Goal: Transaction & Acquisition: Purchase product/service

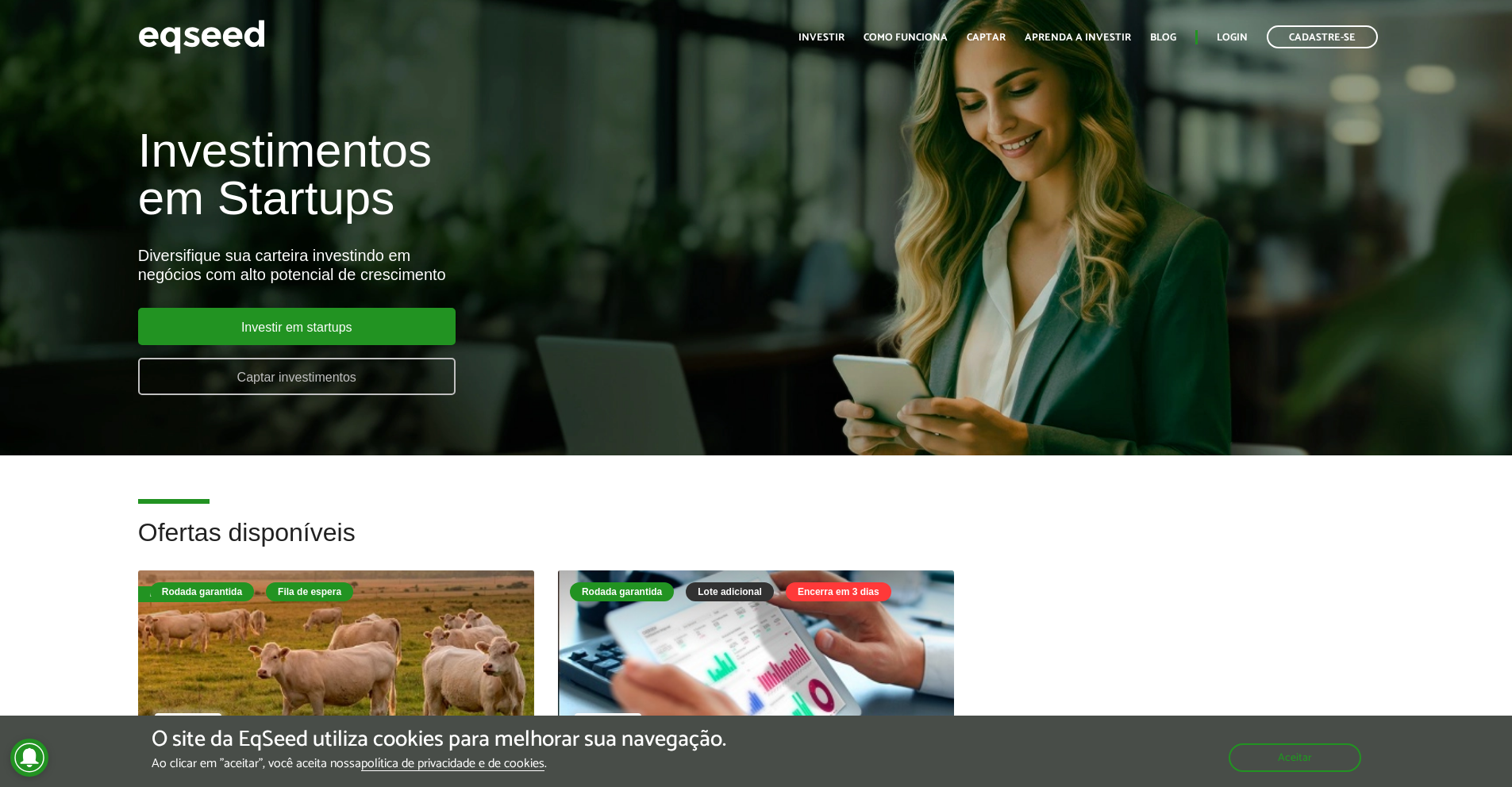
click at [300, 381] on link "Captar investimentos" at bounding box center [296, 377] width 318 height 37
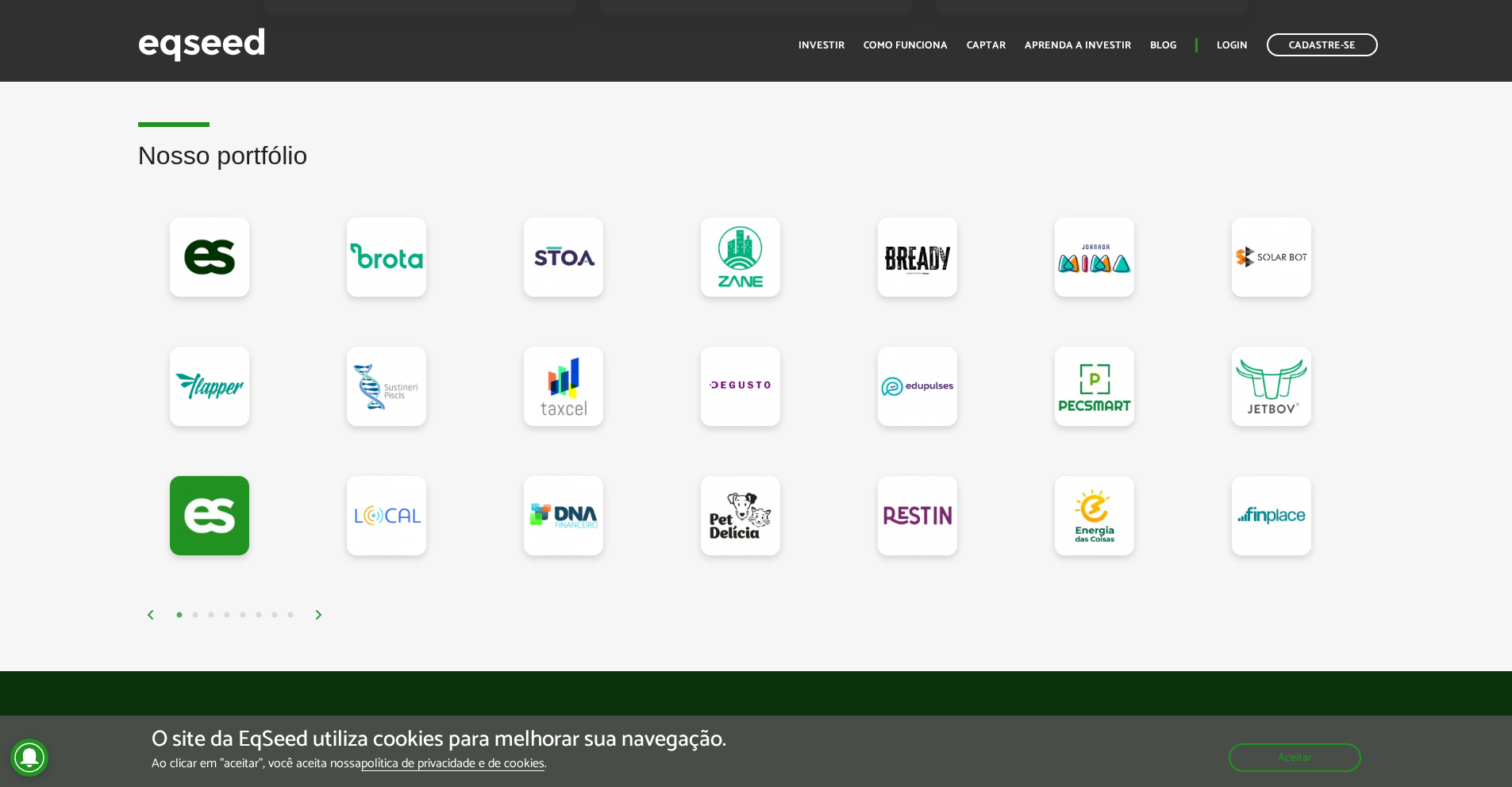
scroll to position [1310, 0]
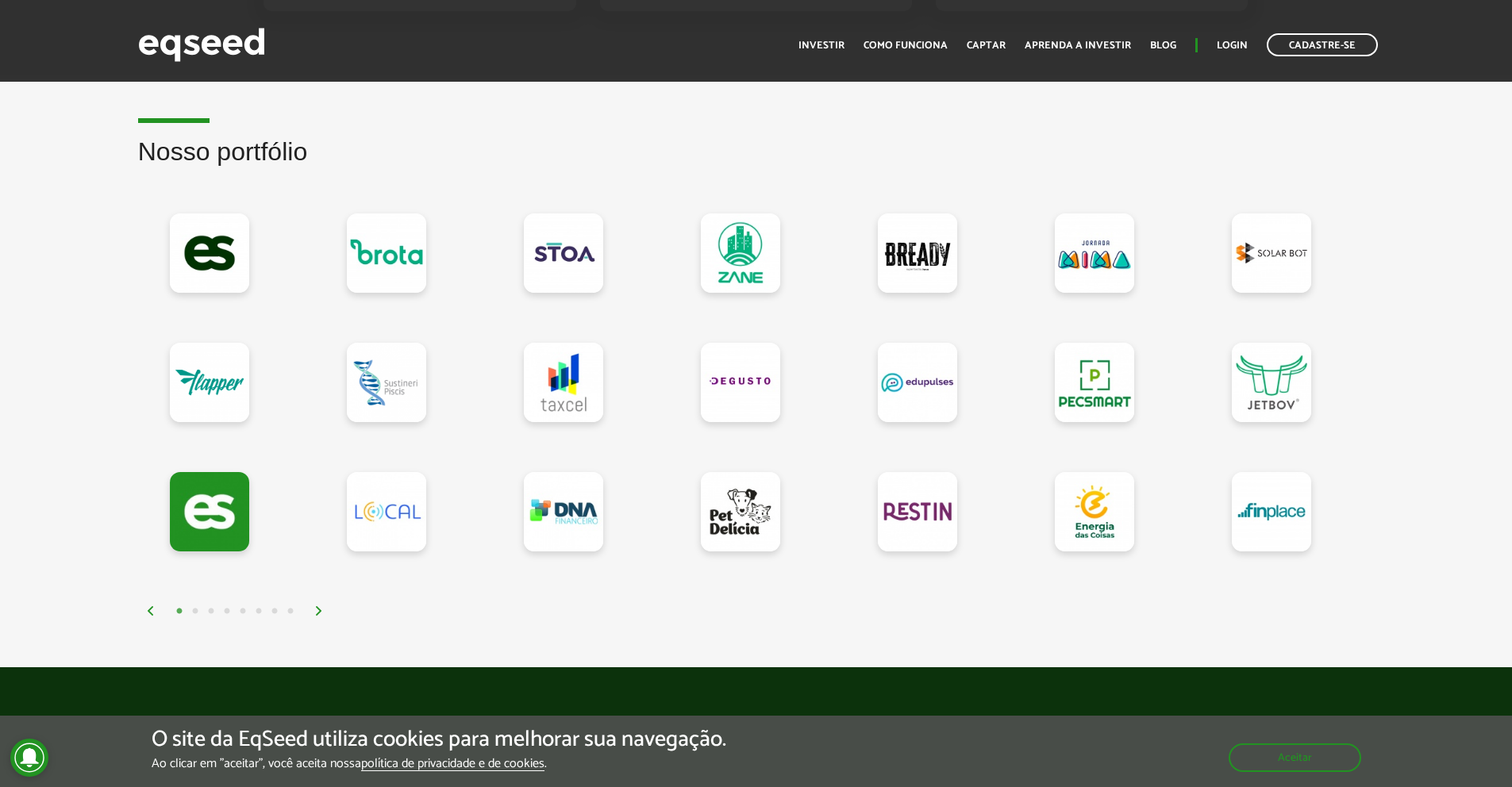
click at [323, 614] on img at bounding box center [319, 611] width 9 height 9
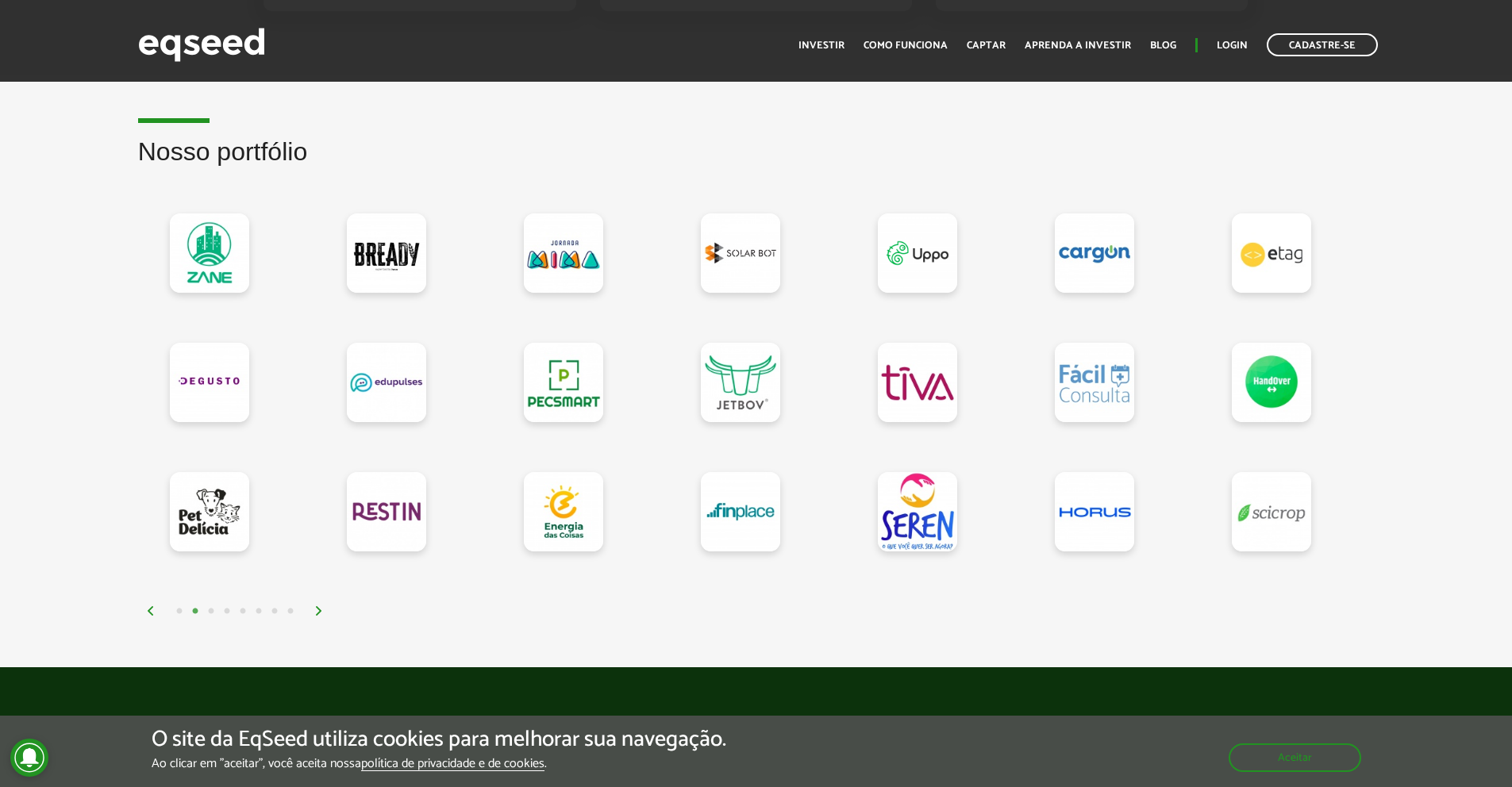
click at [323, 614] on img at bounding box center [319, 611] width 9 height 9
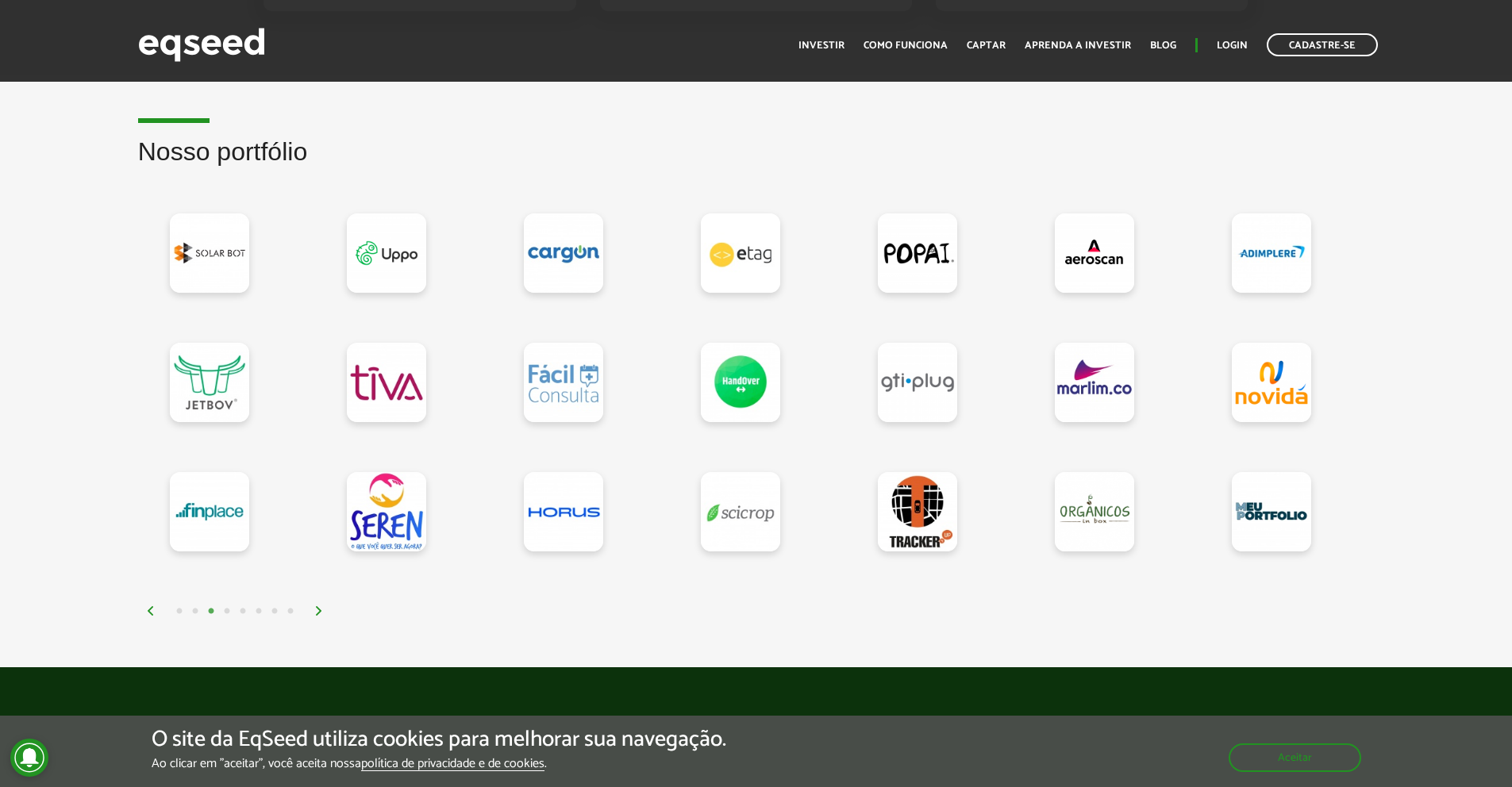
click at [323, 614] on img at bounding box center [319, 611] width 9 height 9
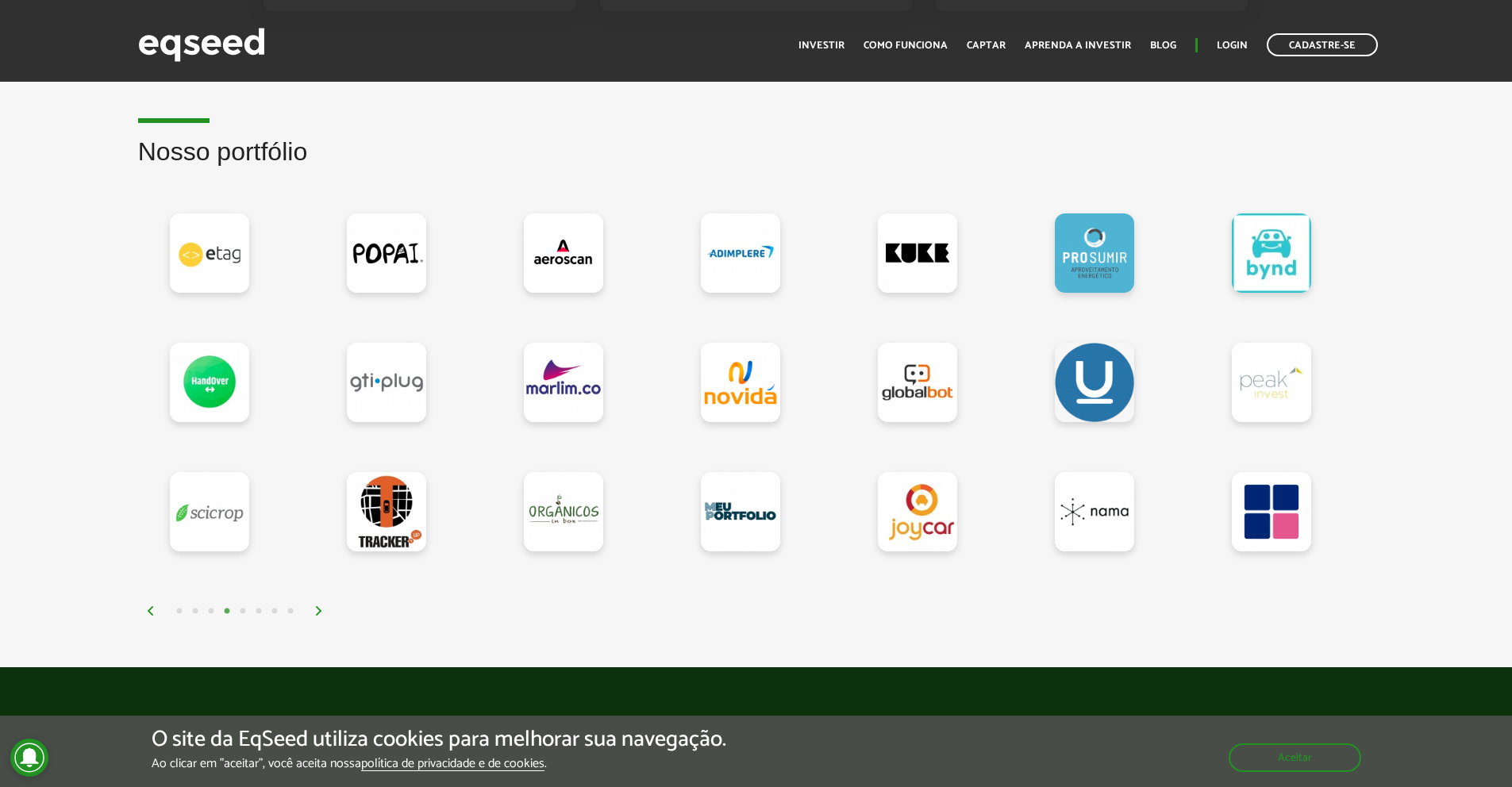
click at [323, 614] on img at bounding box center [319, 611] width 9 height 9
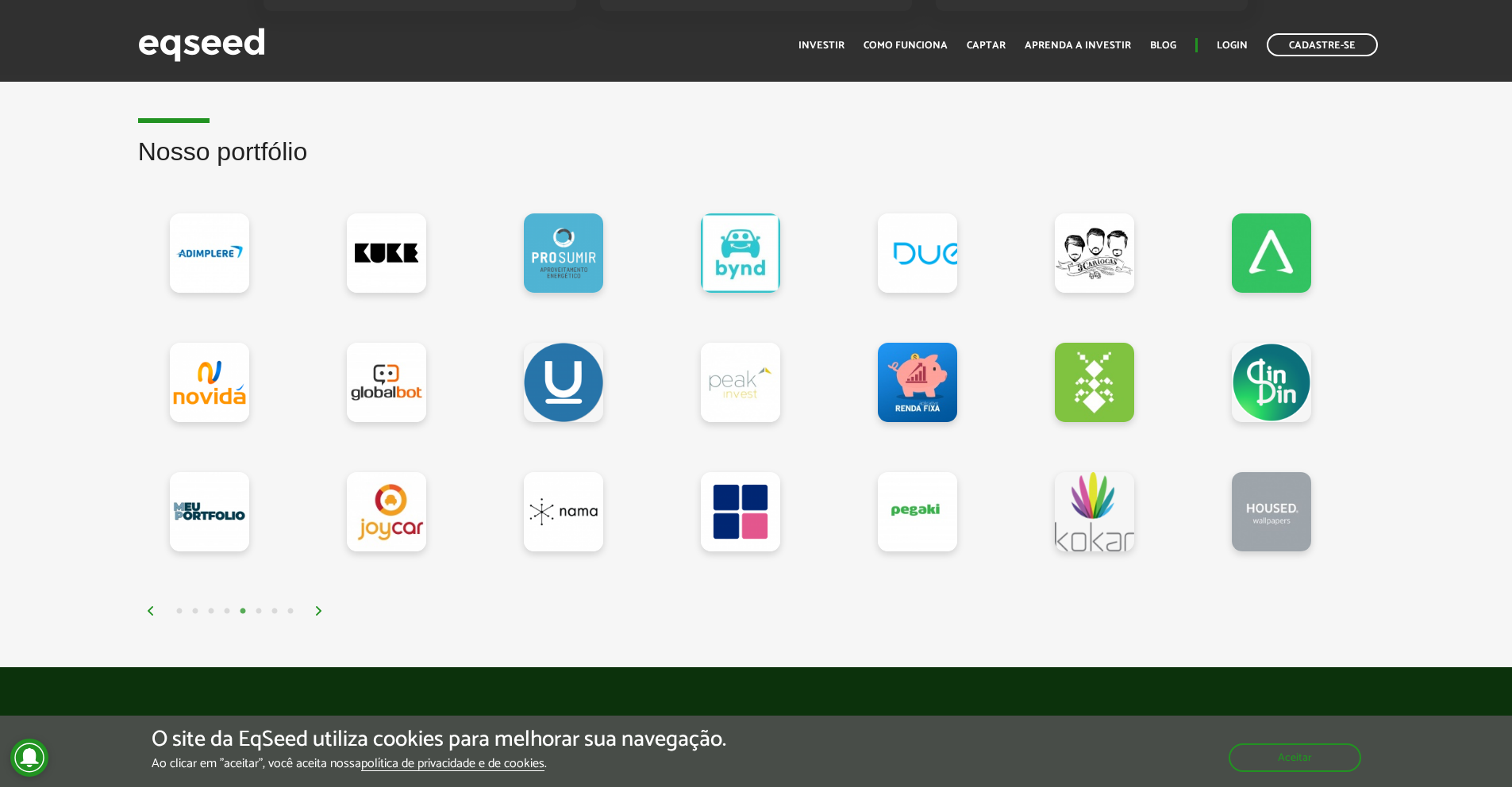
click at [323, 614] on img at bounding box center [319, 611] width 9 height 9
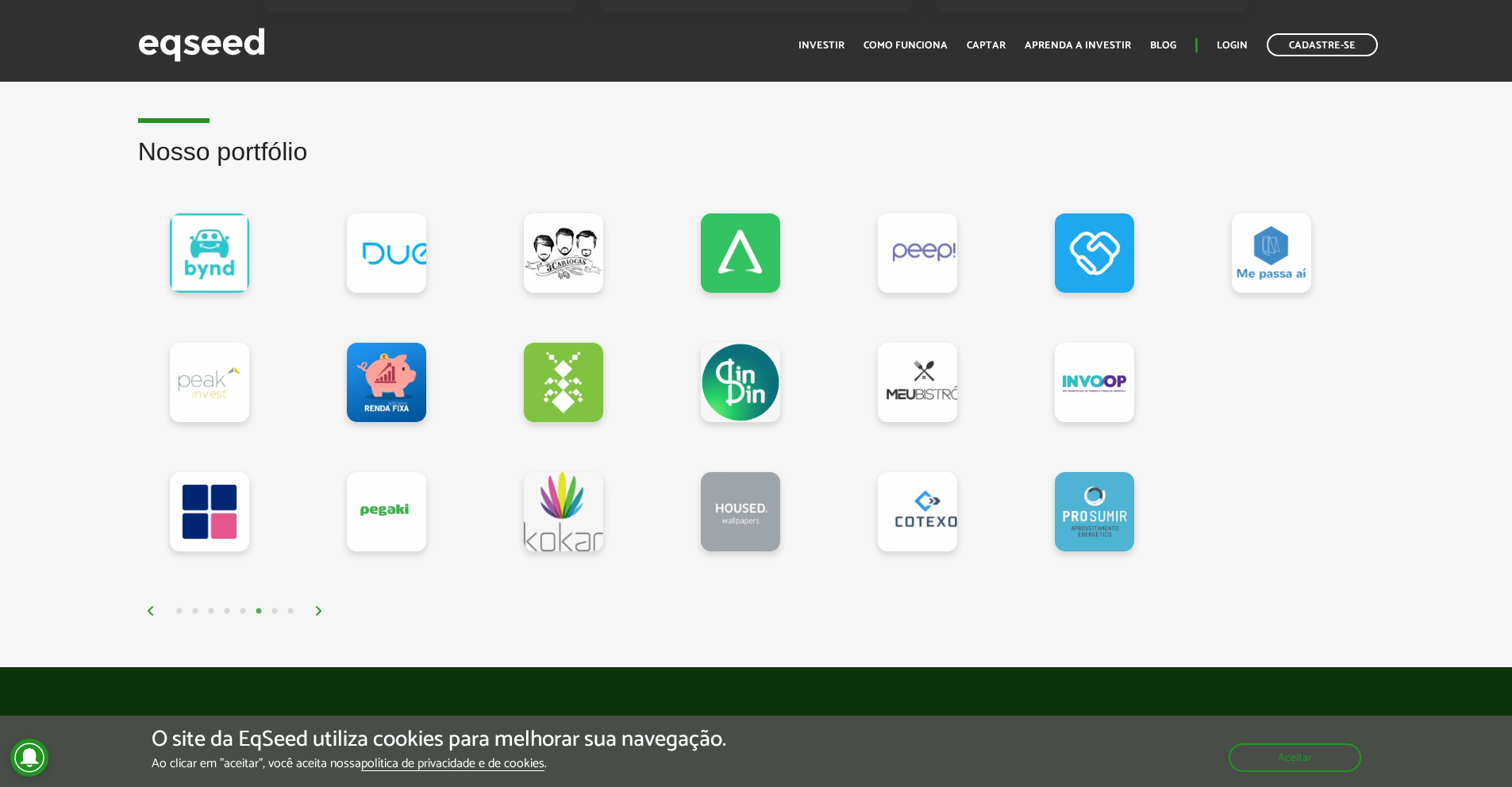
click at [323, 614] on img at bounding box center [319, 611] width 9 height 9
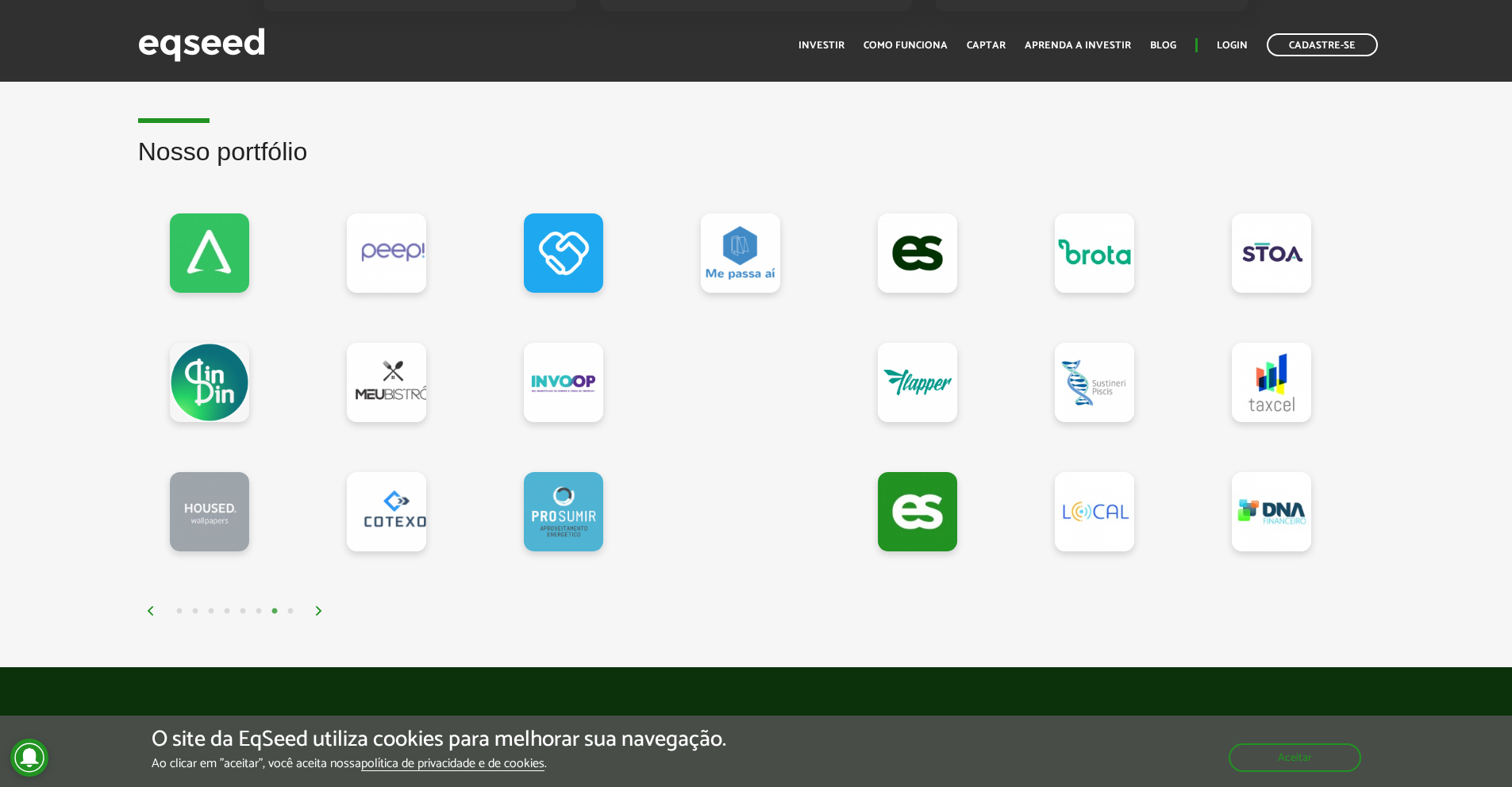
click at [323, 614] on img at bounding box center [319, 611] width 9 height 9
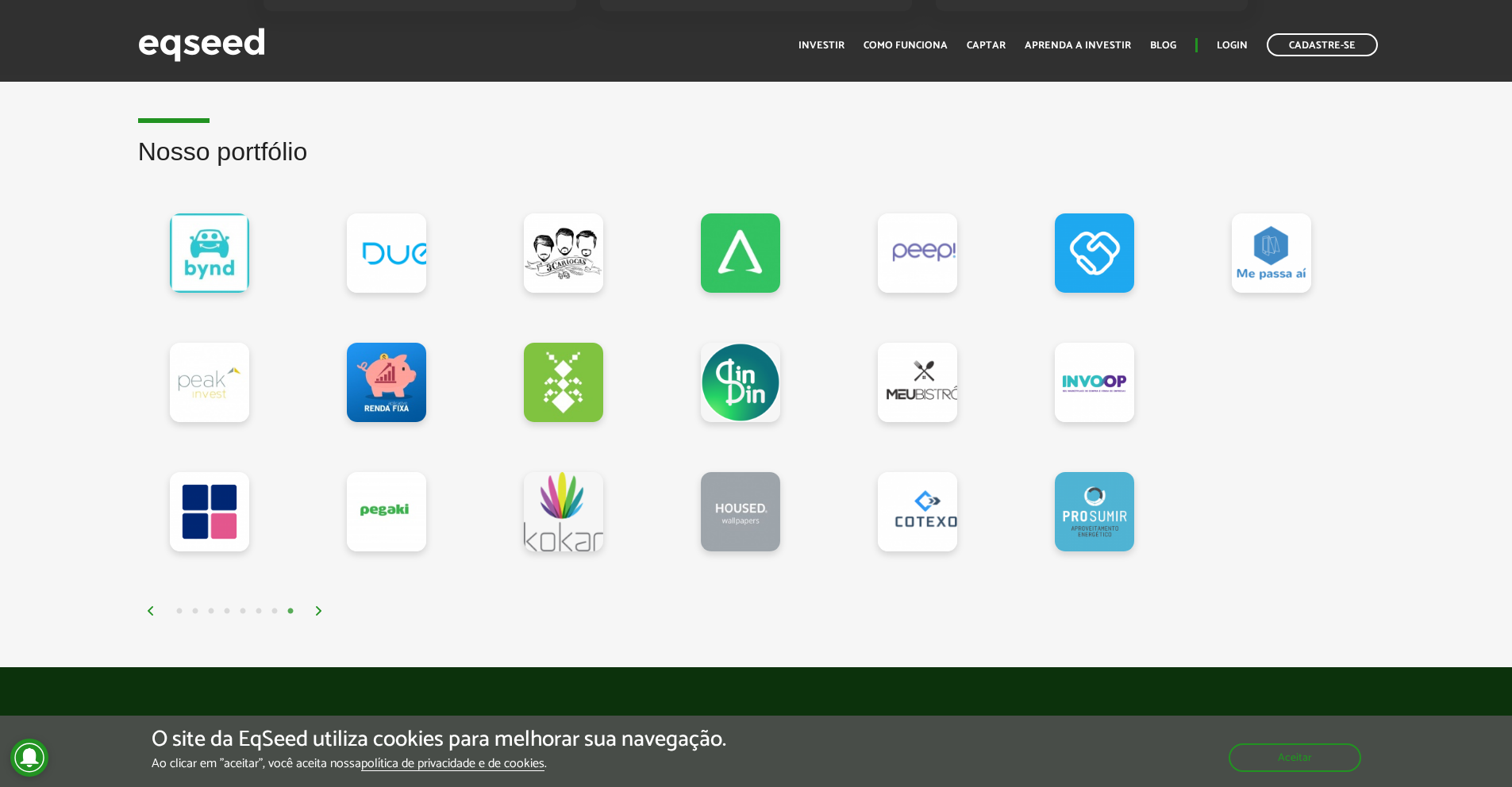
click at [323, 614] on img at bounding box center [319, 611] width 9 height 9
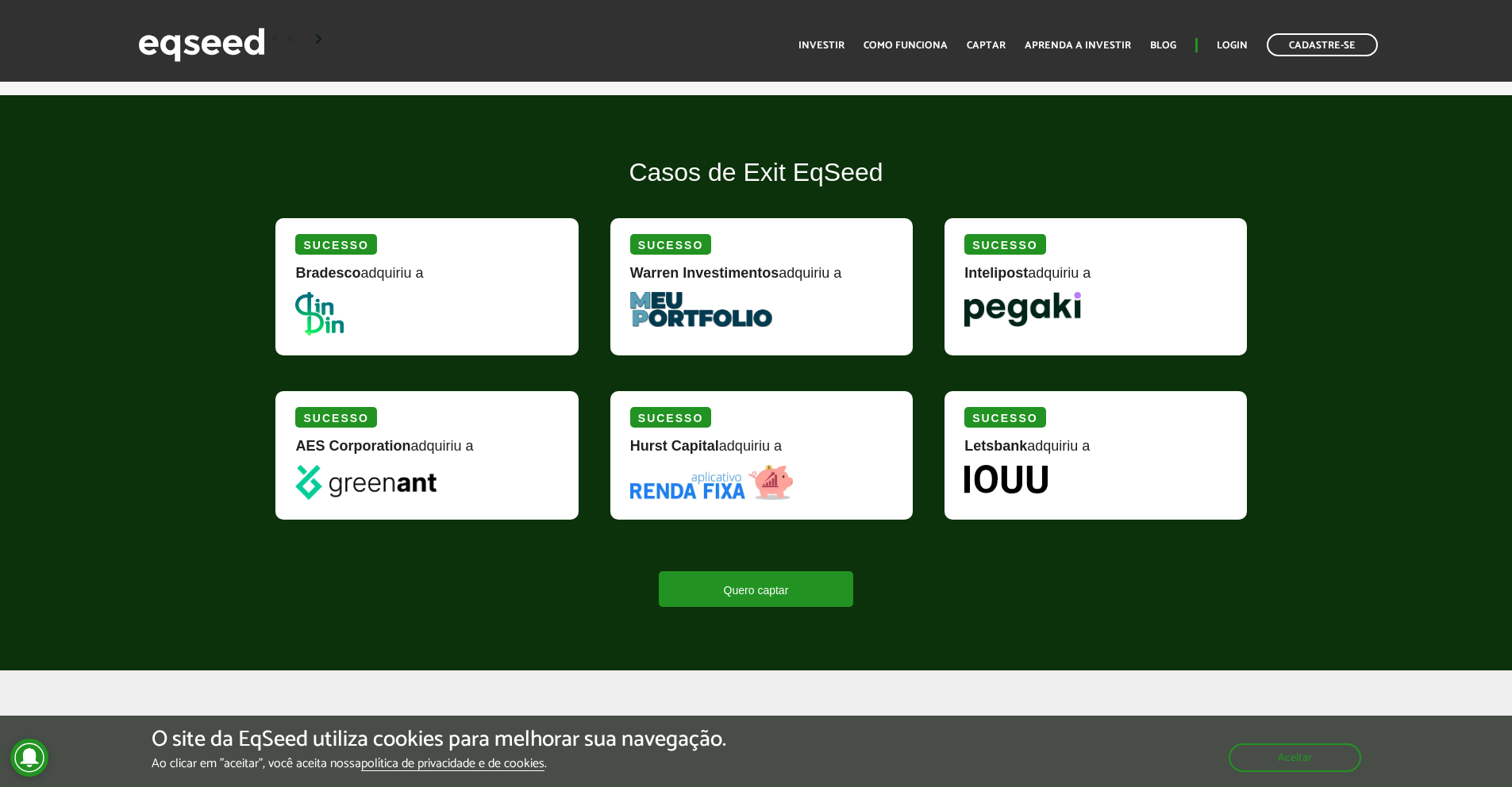
scroll to position [1904, 0]
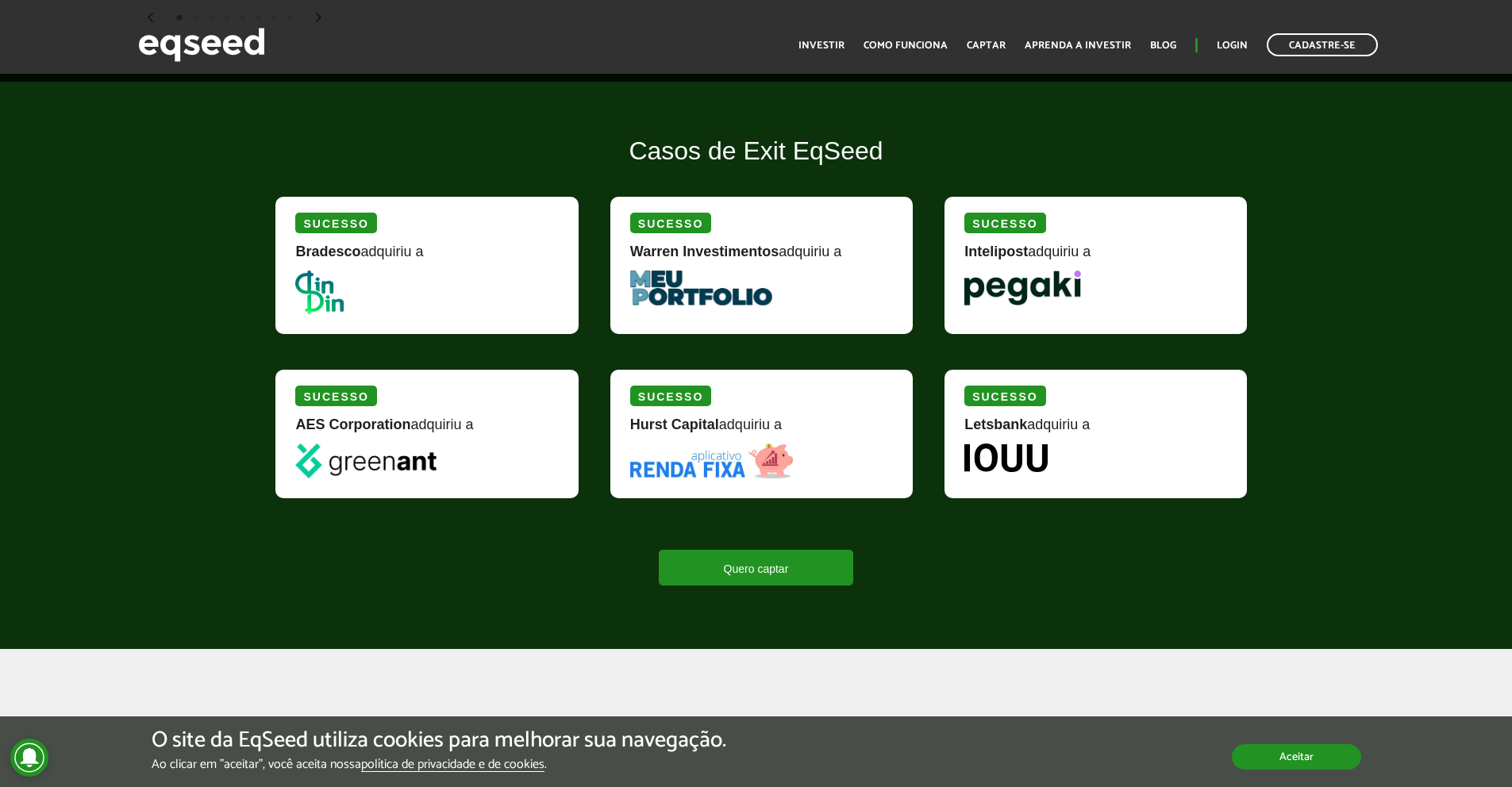
click at [1307, 750] on button "Aceitar" at bounding box center [1296, 756] width 129 height 25
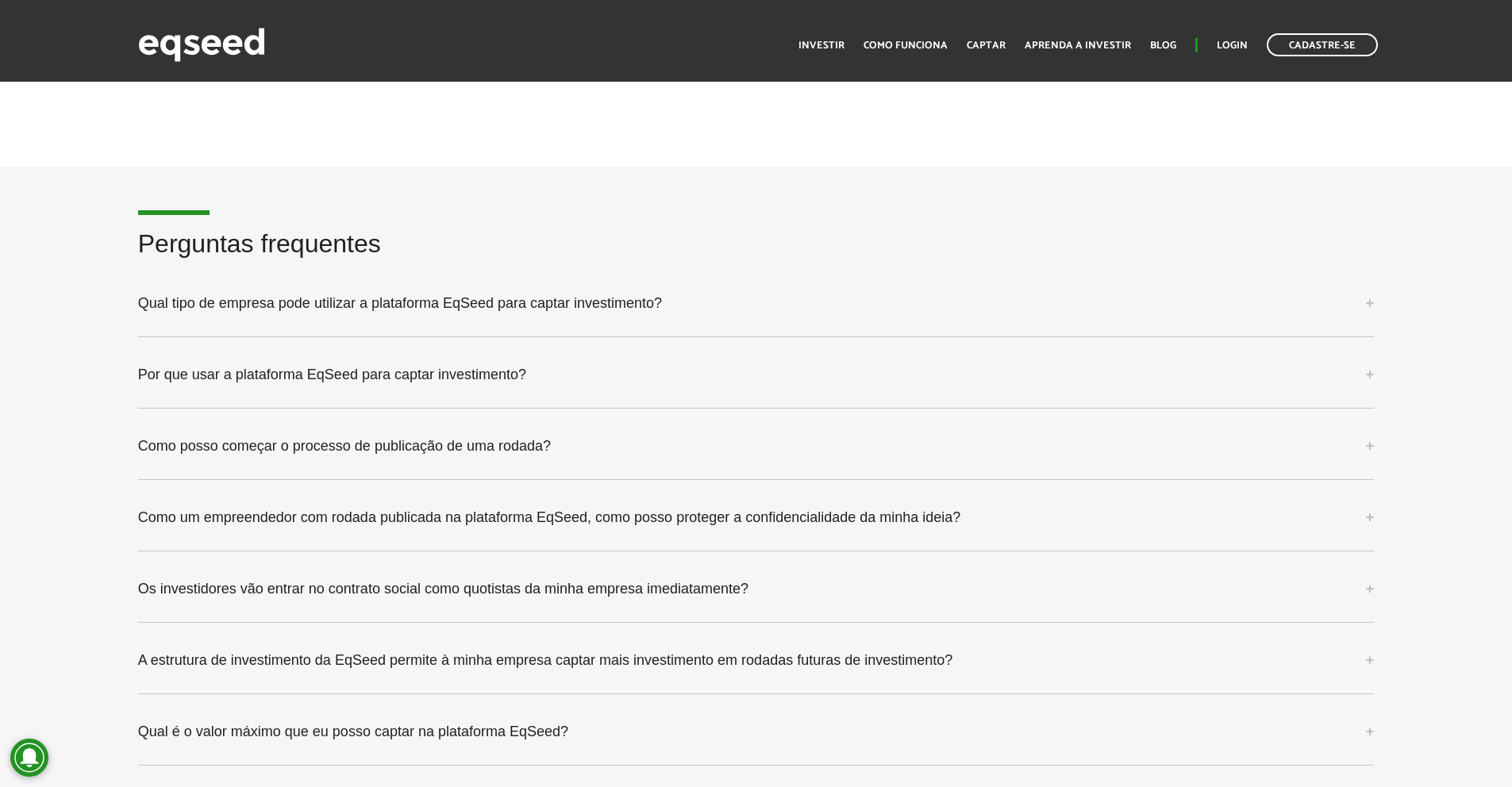
scroll to position [3969, 0]
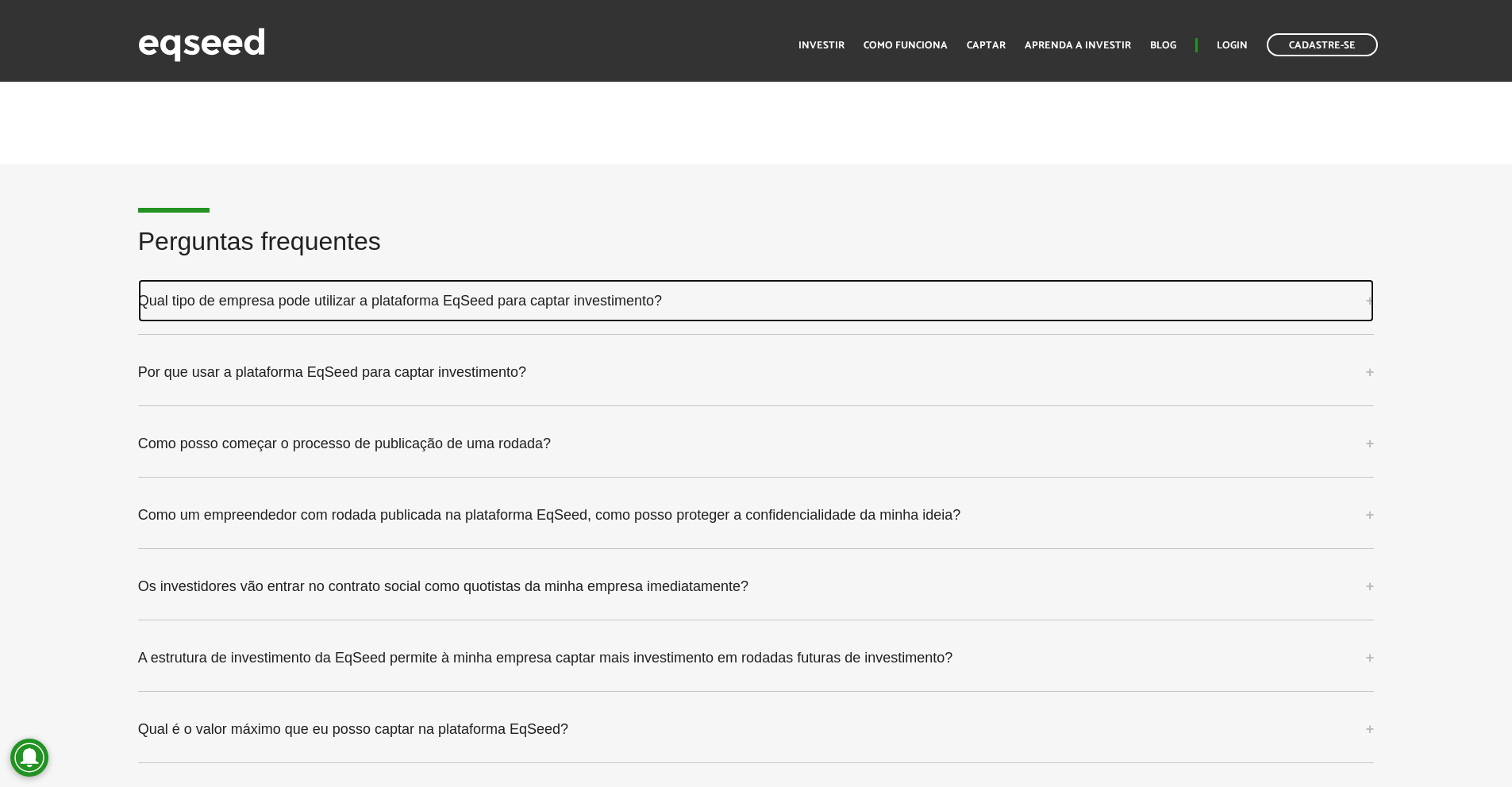
click at [779, 305] on link "Qual tipo de empresa pode utilizar a plataforma EqSeed para captar investimento?" at bounding box center [756, 301] width 1236 height 43
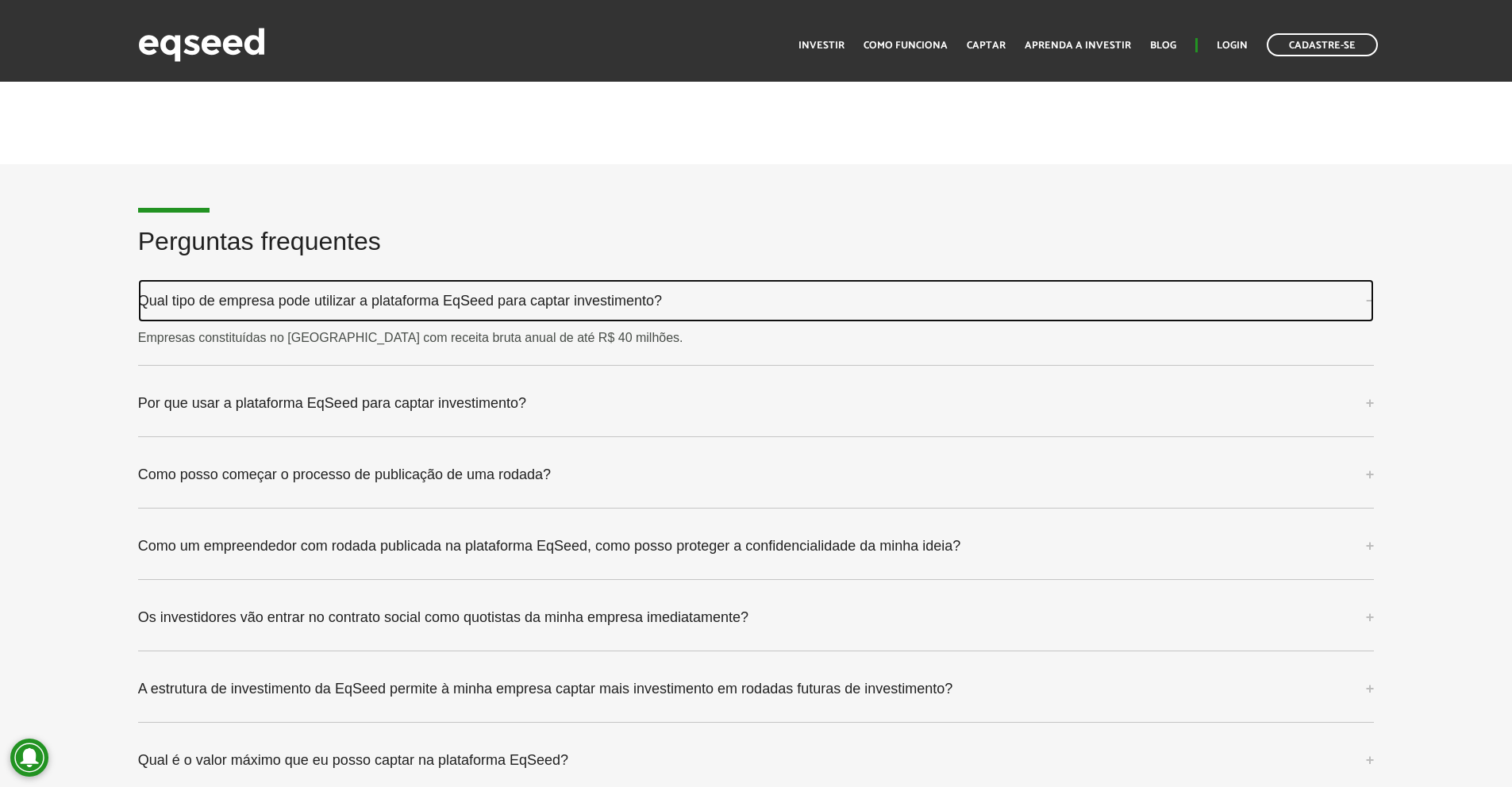
click at [779, 305] on link "Qual tipo de empresa pode utilizar a plataforma EqSeed para captar investimento?" at bounding box center [756, 301] width 1236 height 43
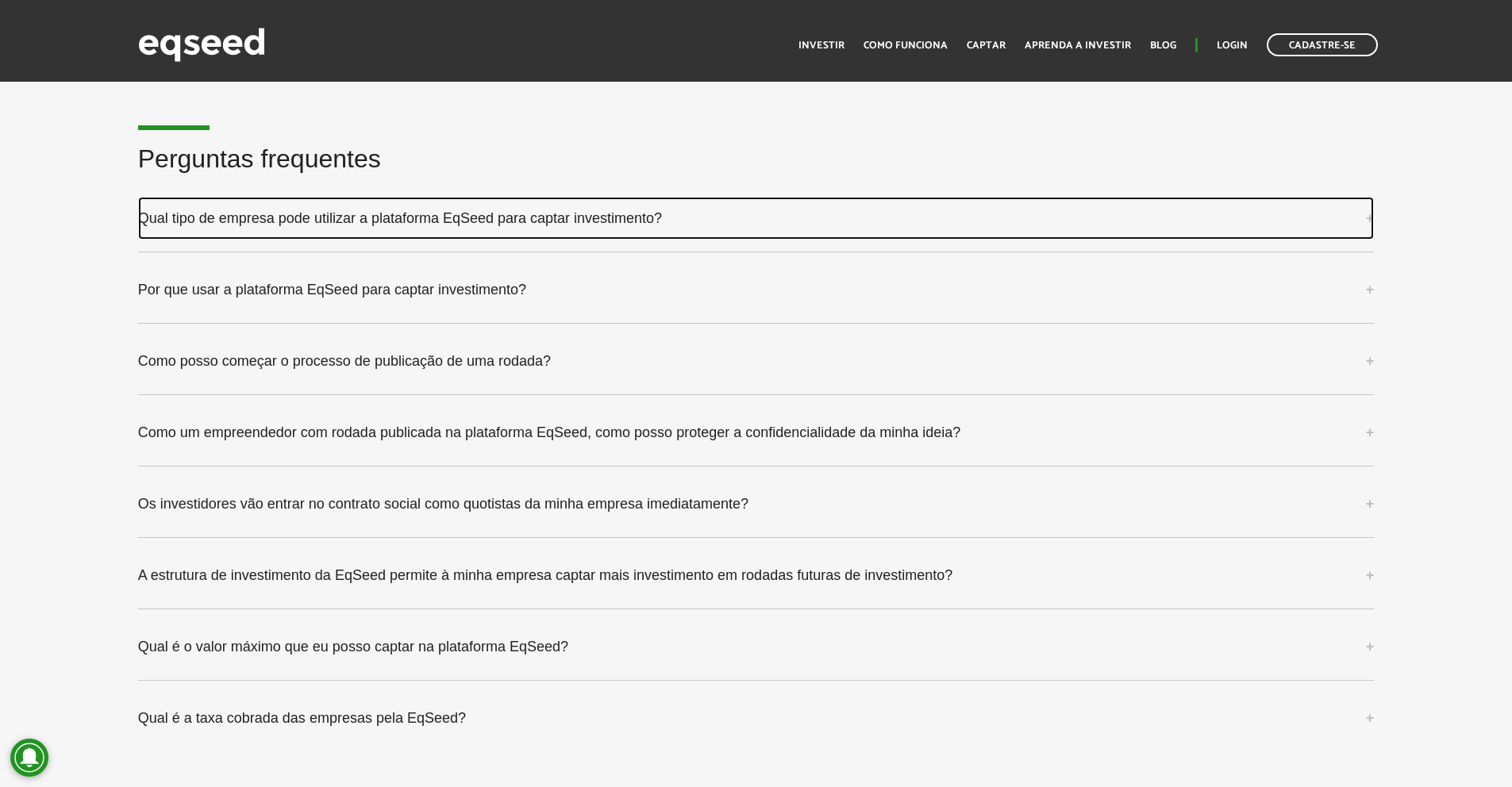
scroll to position [4061, 0]
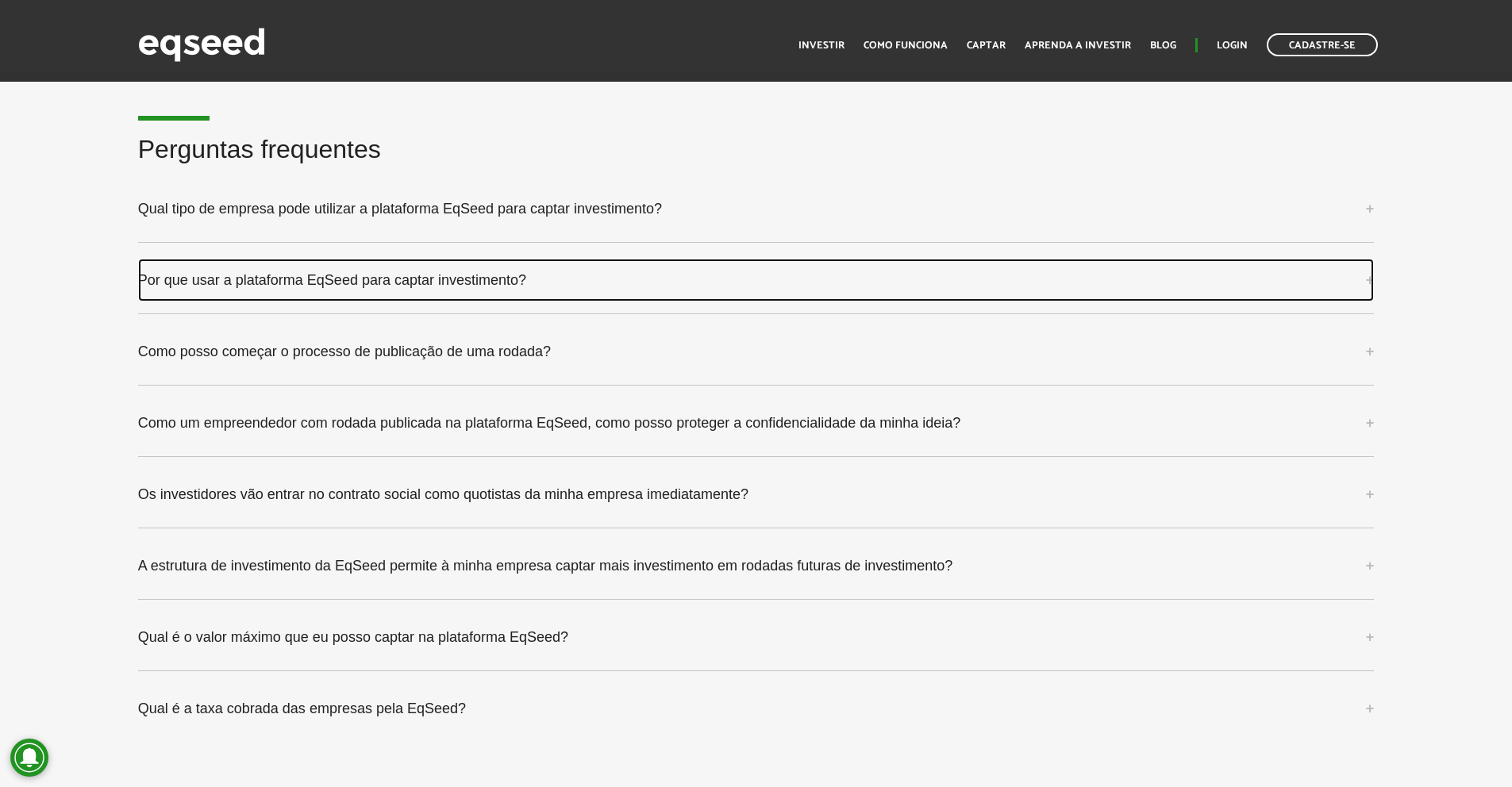
click at [674, 275] on link "Por que usar a plataforma EqSeed para captar investimento?" at bounding box center [756, 280] width 1236 height 43
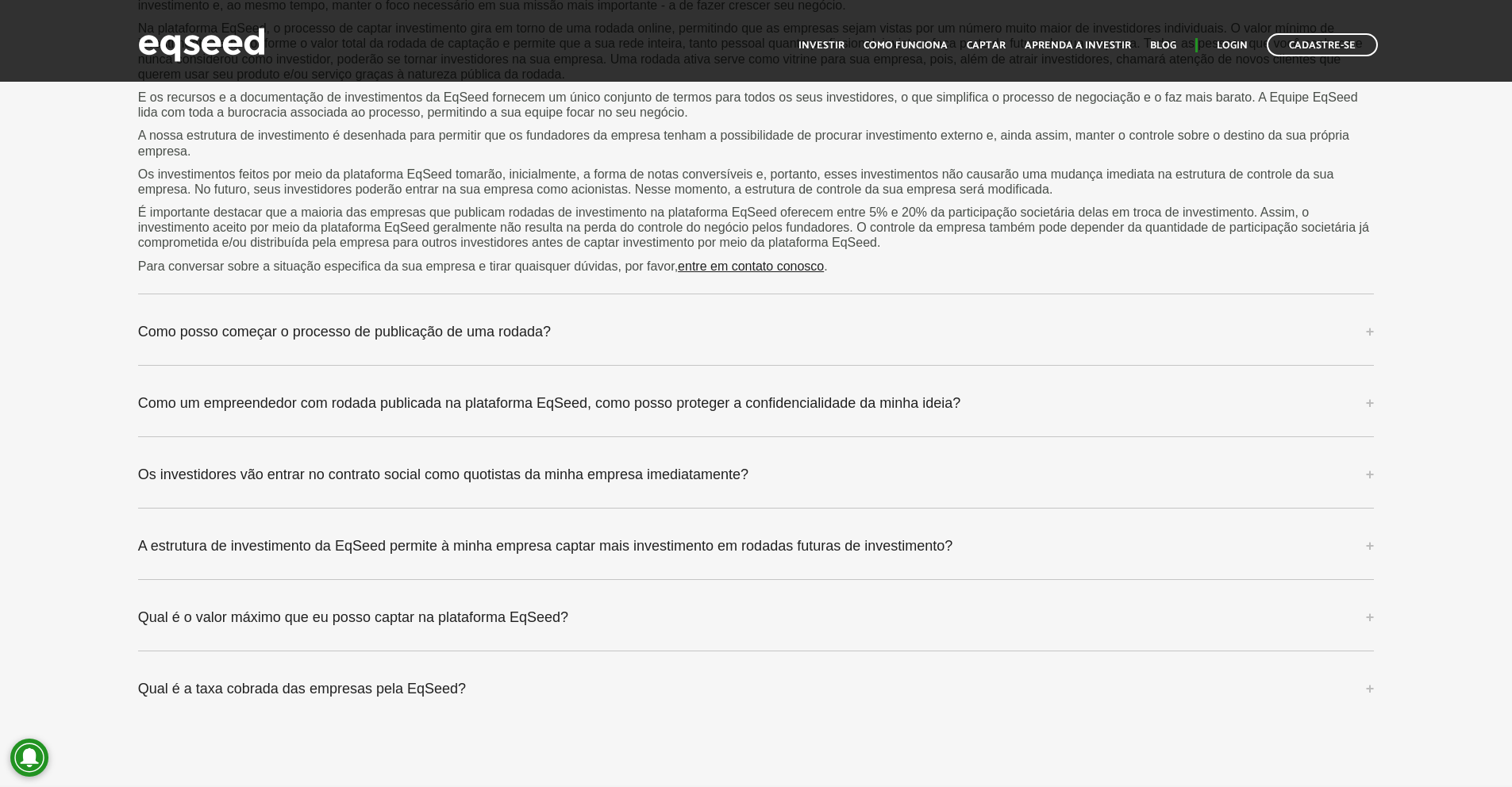
scroll to position [4530, 0]
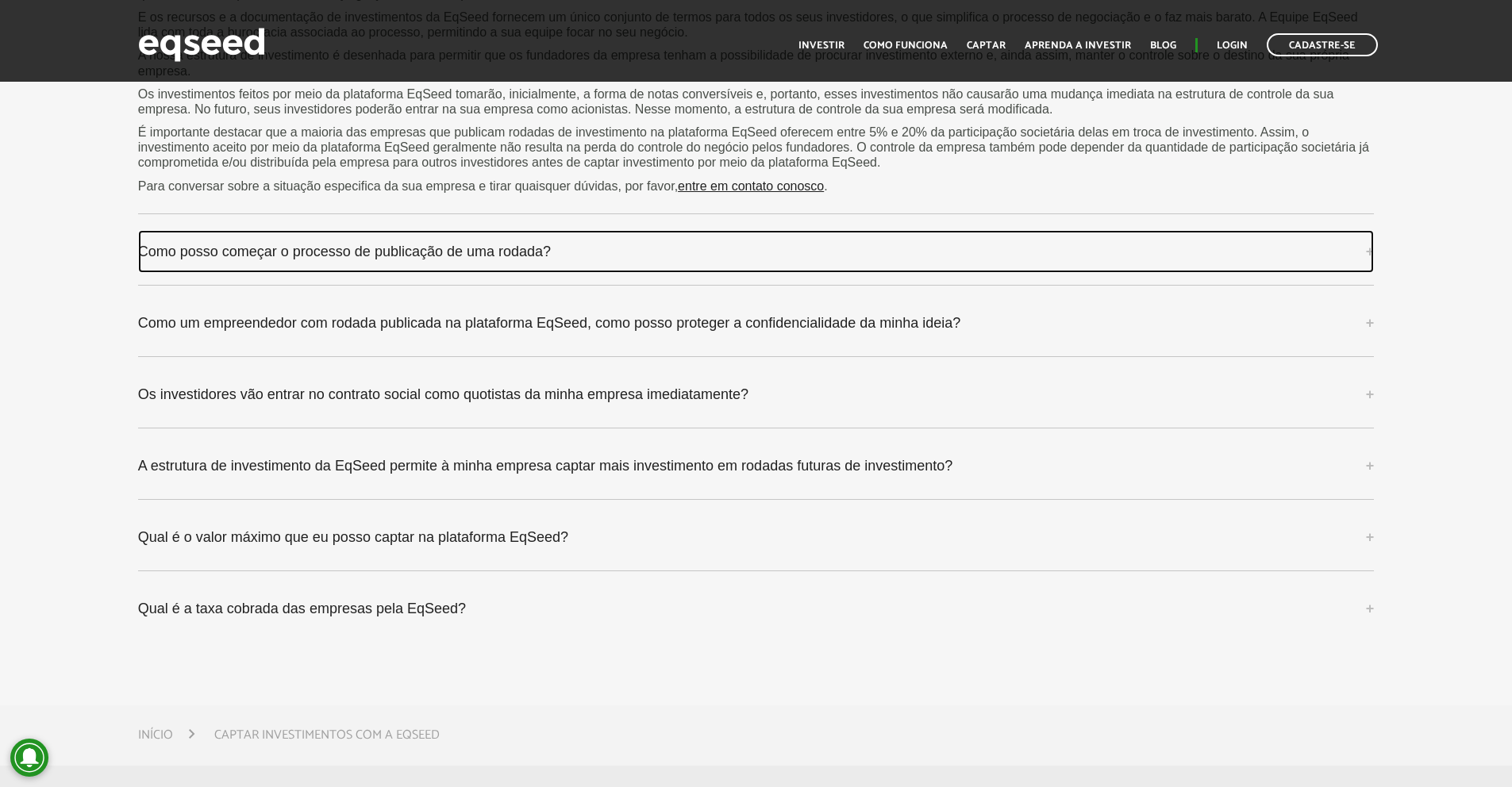
click at [634, 236] on link "Como posso começar o processo de publicação de uma rodada?" at bounding box center [756, 252] width 1236 height 43
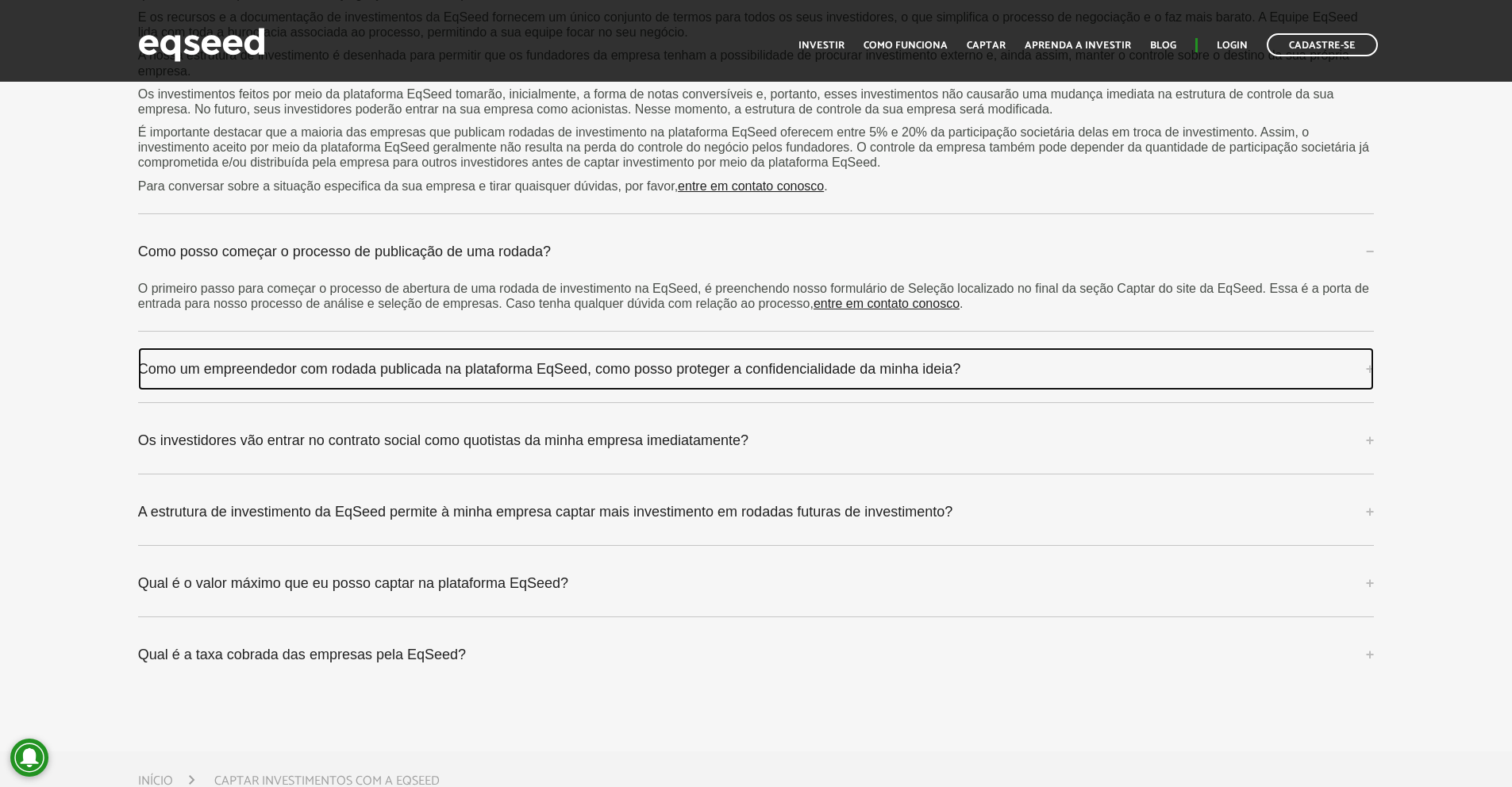
click at [742, 369] on link "Como um empreendedor com rodada publicada na plataforma EqSeed, como posso prot…" at bounding box center [756, 369] width 1236 height 43
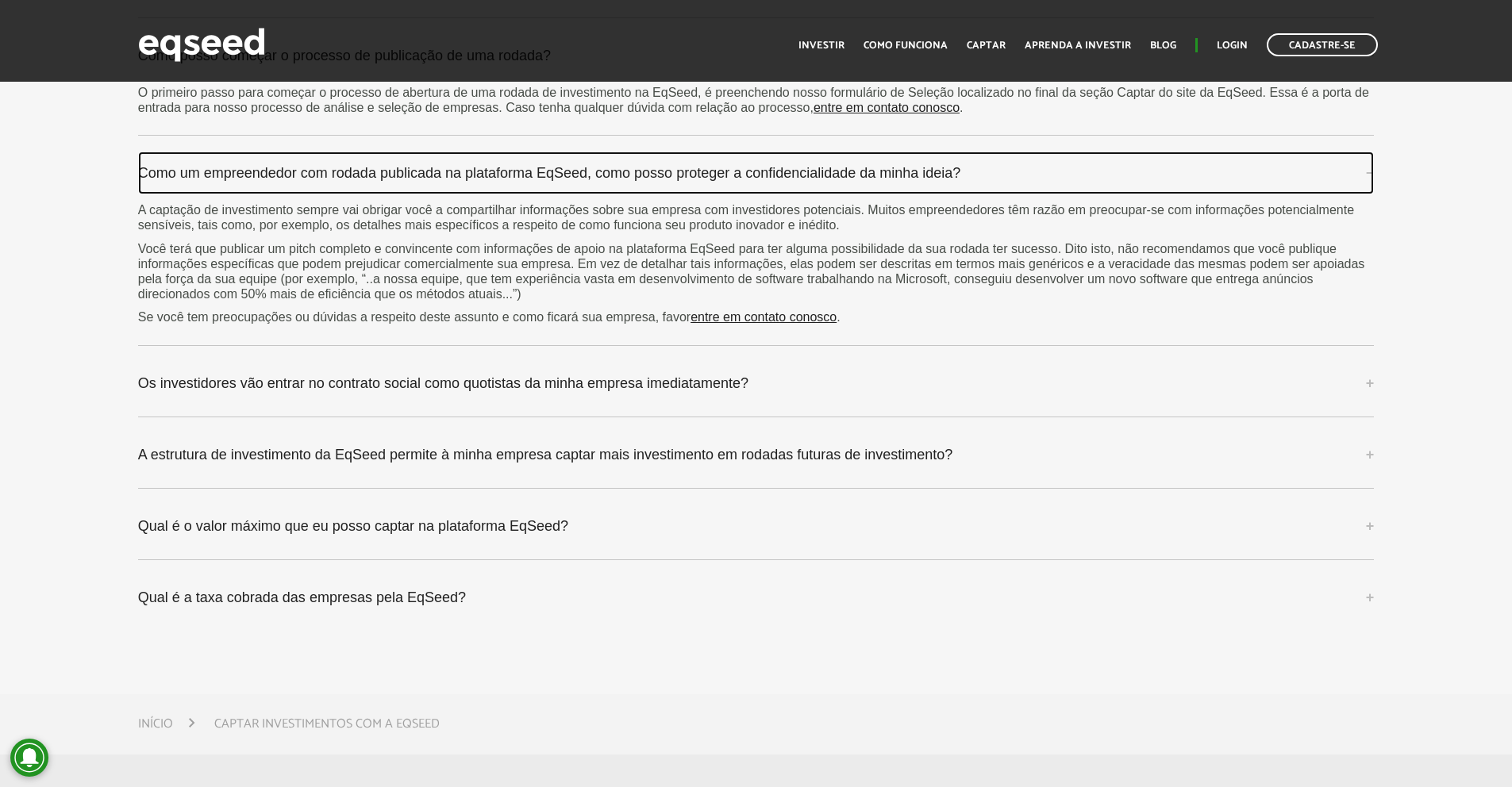
scroll to position [4727, 0]
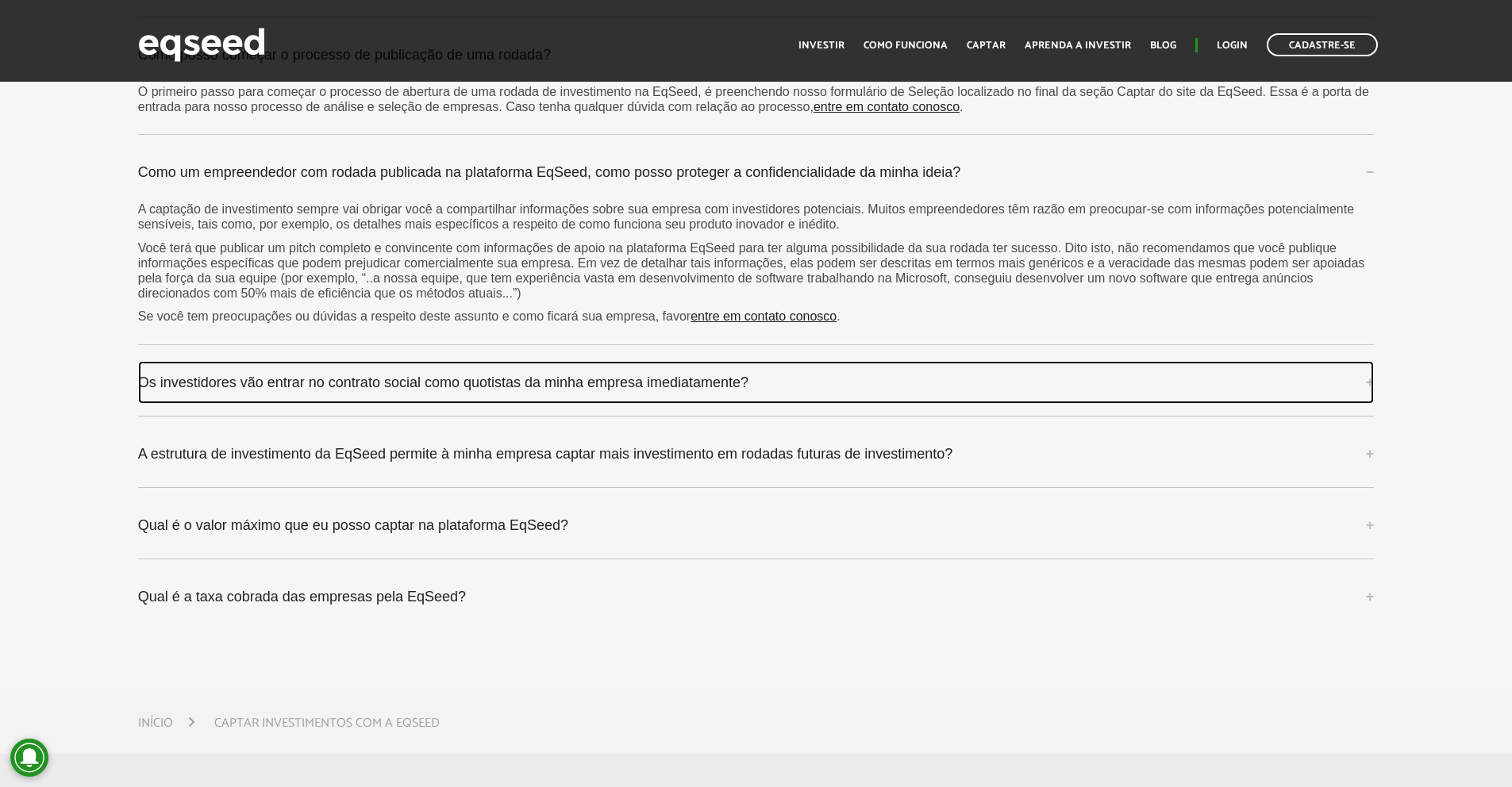
click at [757, 392] on link "Os investidores vão entrar no contrato social como quotistas da minha empresa i…" at bounding box center [756, 382] width 1236 height 43
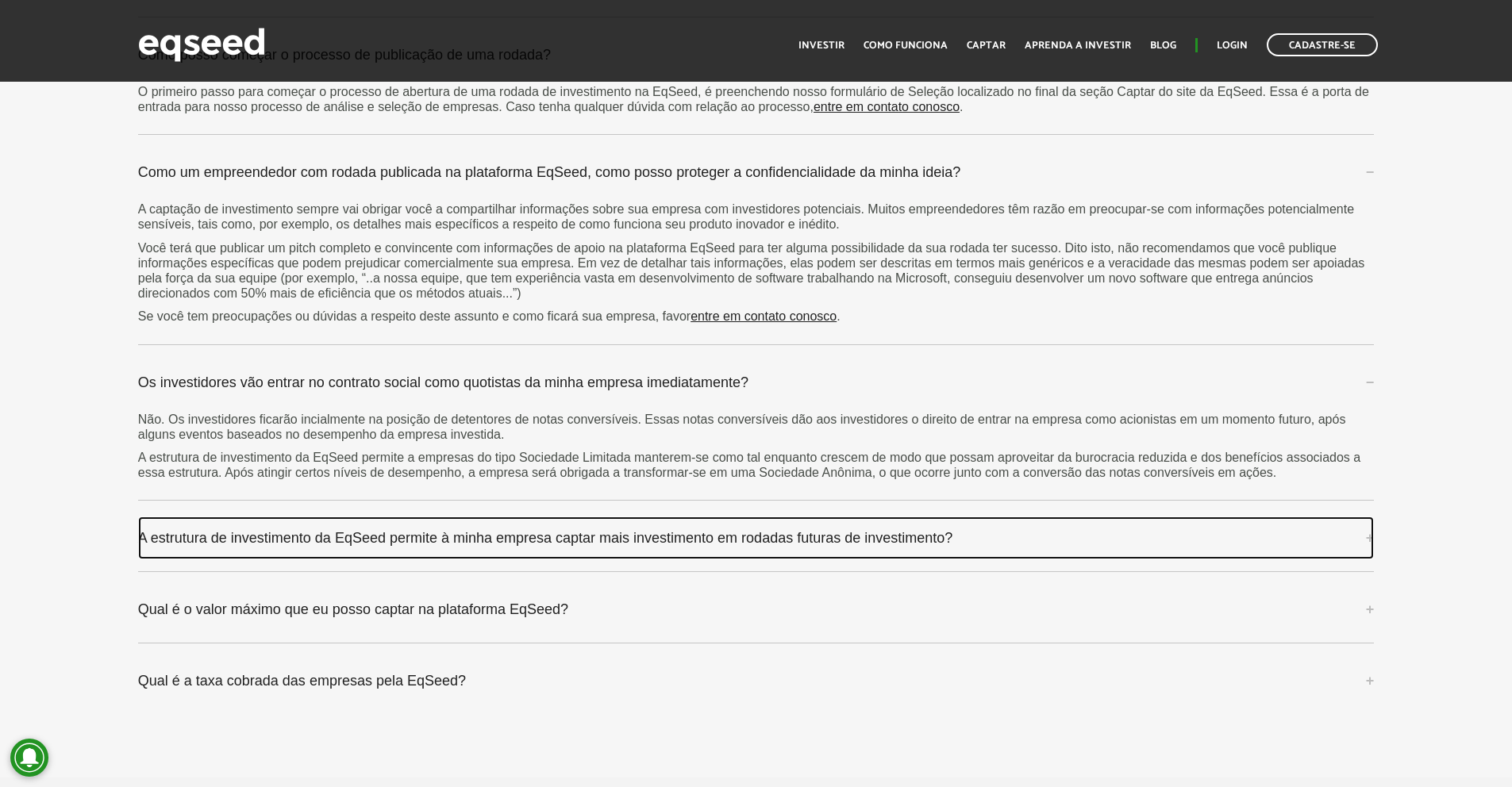
click at [886, 539] on link "A estrutura de investimento da EqSeed permite à minha empresa captar mais inves…" at bounding box center [756, 538] width 1236 height 43
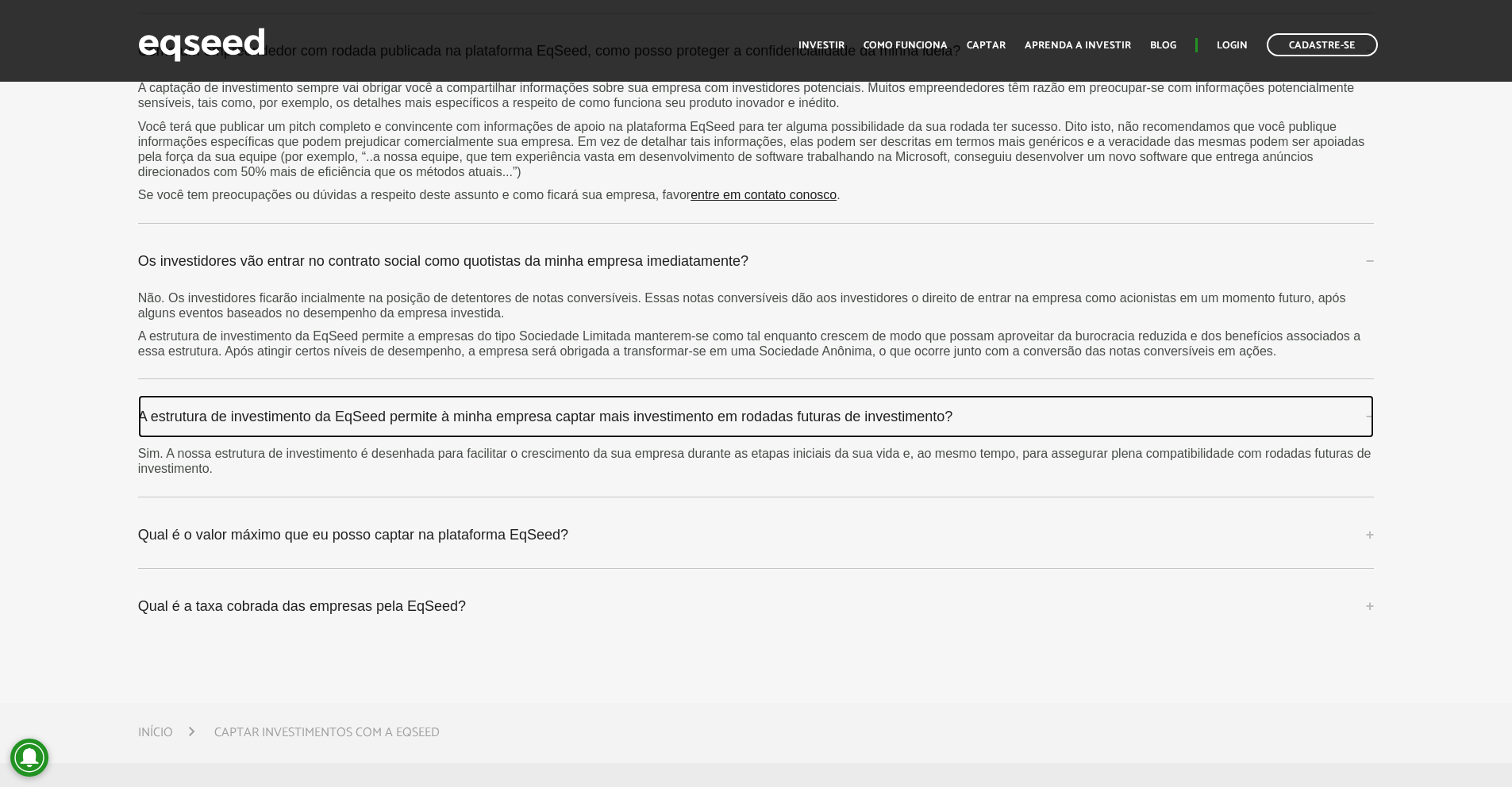
scroll to position [4855, 0]
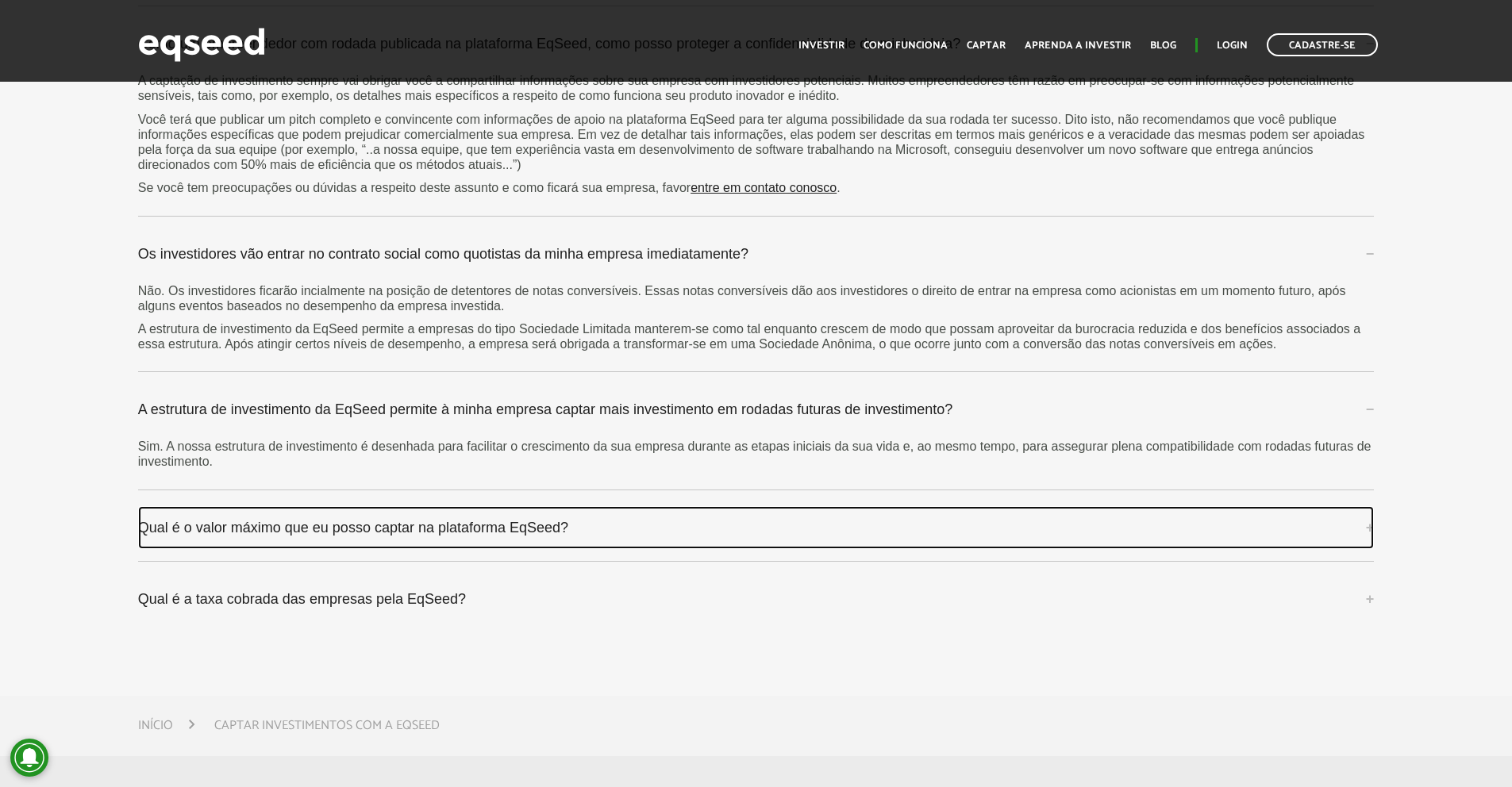
click at [708, 534] on link "Qual é o valor máximo que eu posso captar na plataforma EqSeed?" at bounding box center [756, 527] width 1236 height 43
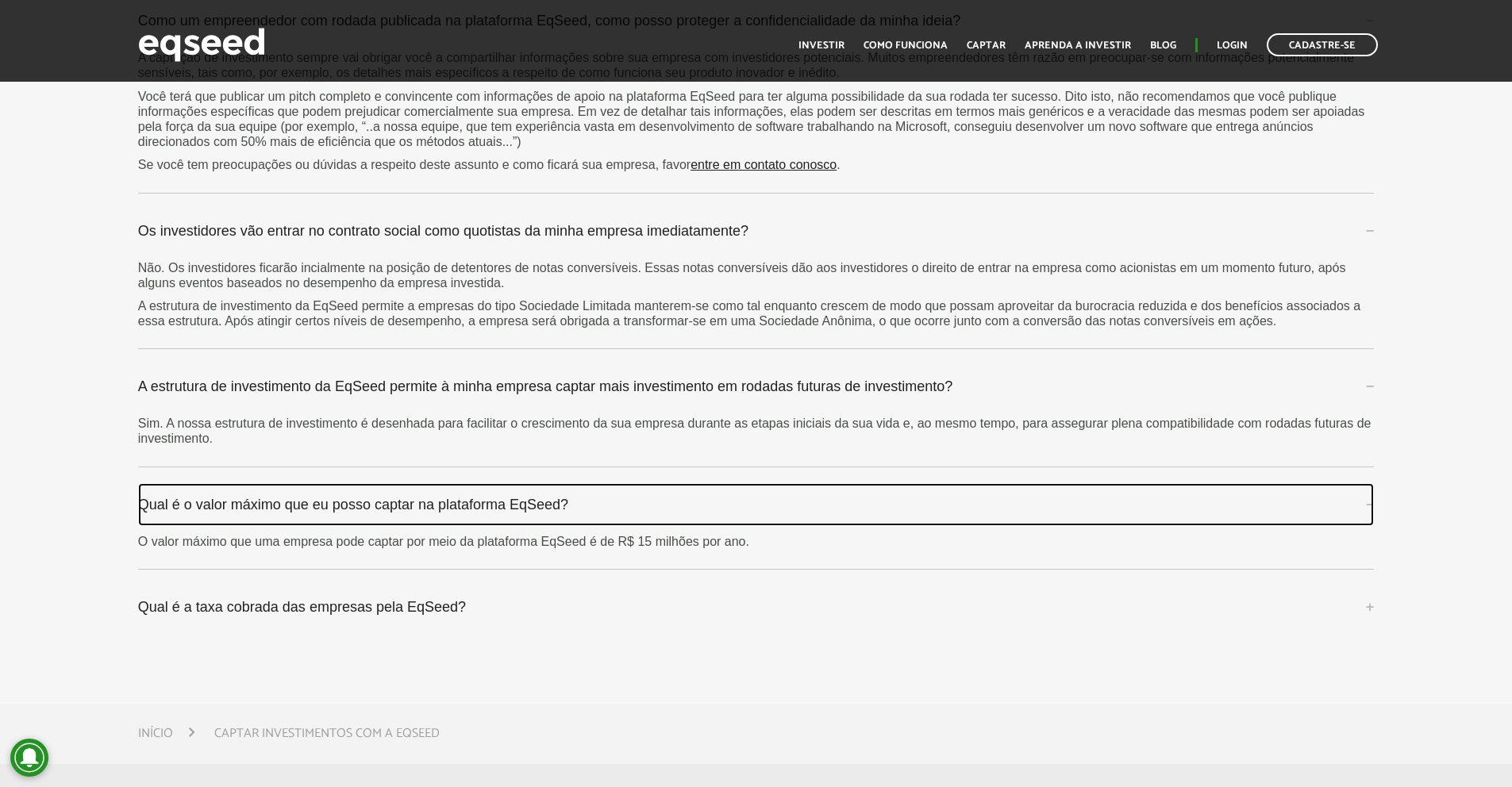
scroll to position [4878, 0]
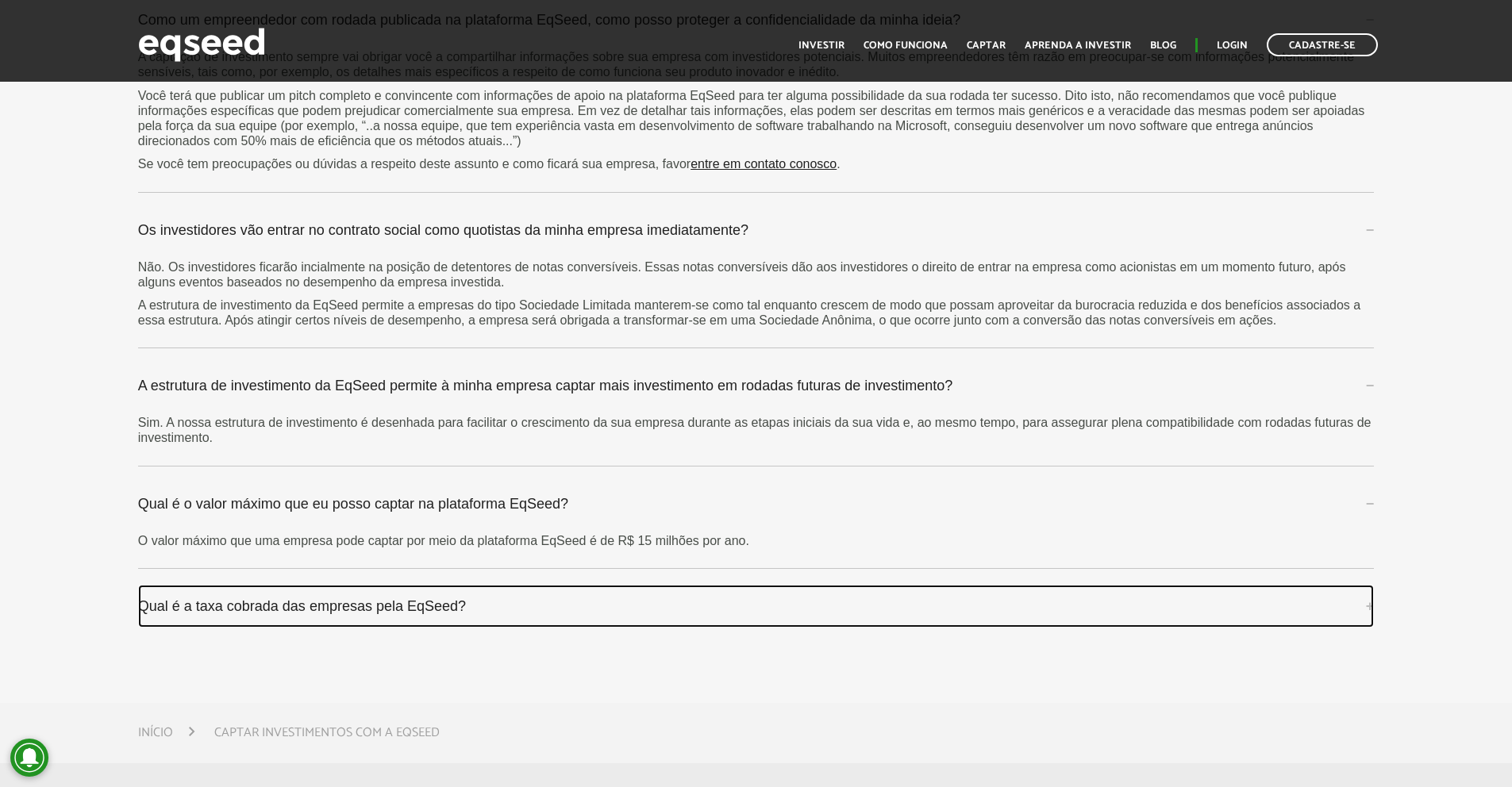
click at [511, 591] on link "Qual é a taxa cobrada das empresas pela EqSeed?" at bounding box center [756, 606] width 1236 height 43
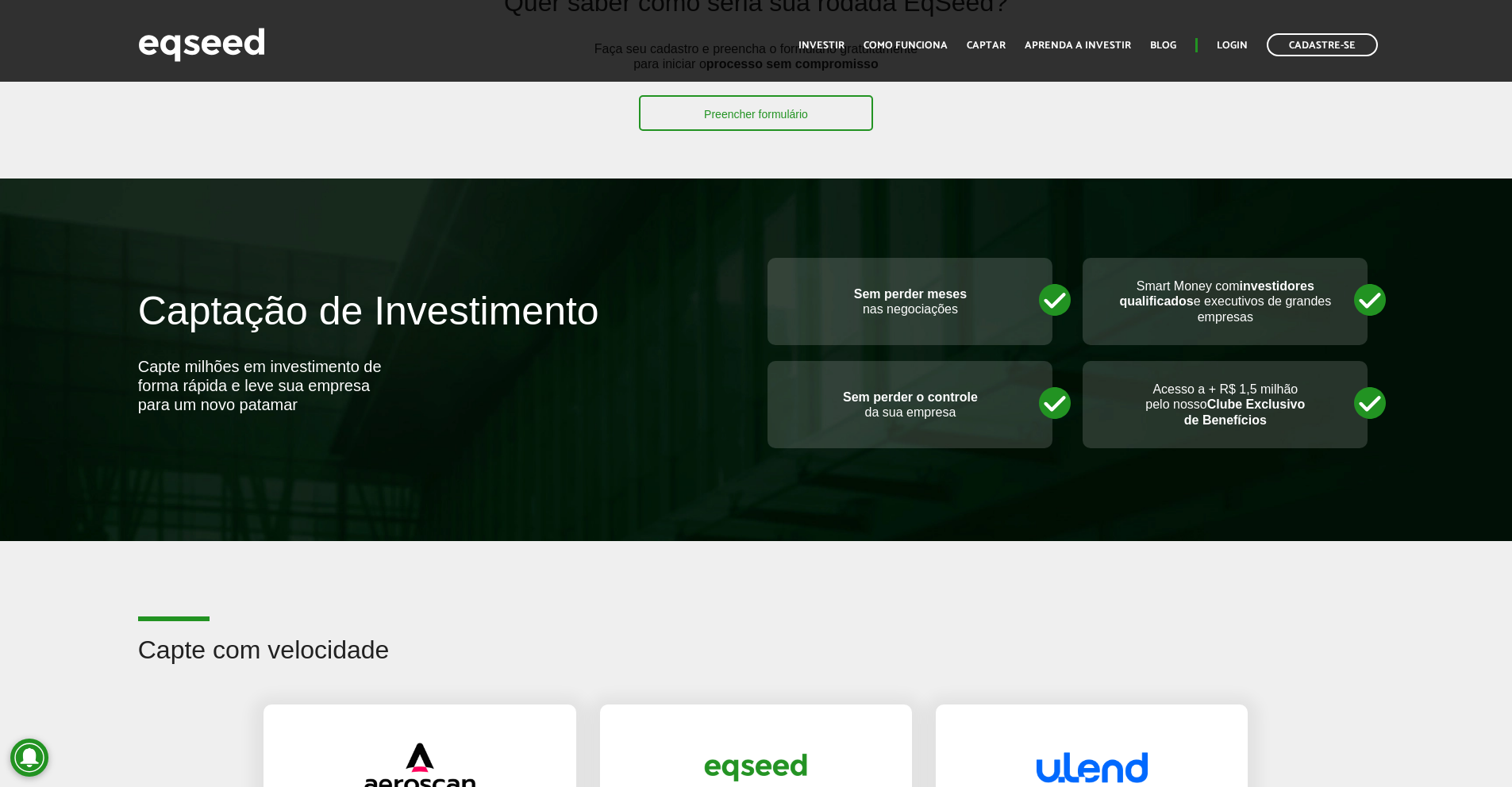
scroll to position [0, 0]
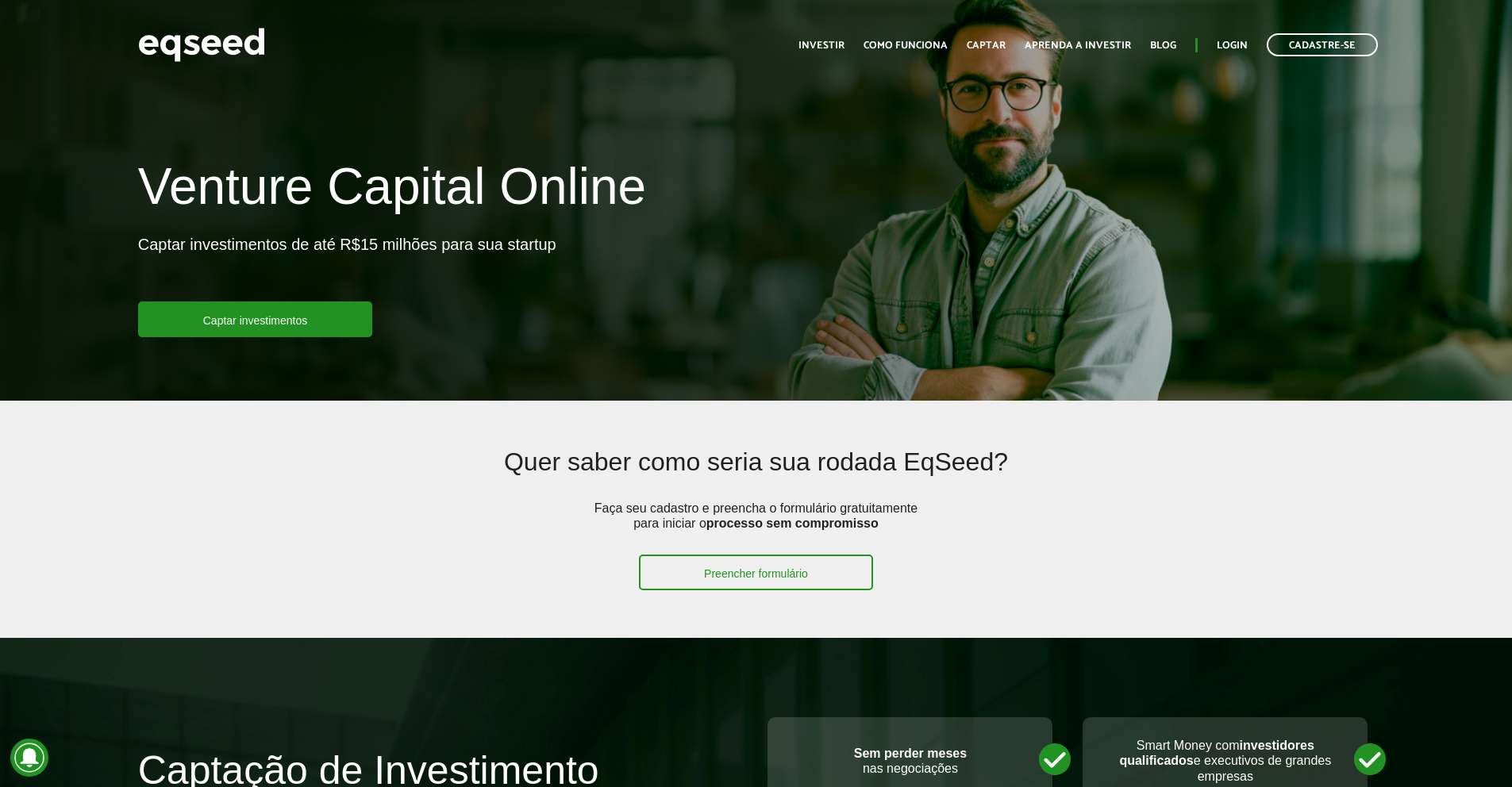
drag, startPoint x: 361, startPoint y: 62, endPoint x: 366, endPoint y: 110, distance: 48.3
click at [346, 81] on header "Cadastre-se Toggle navigation Toggle navigation Início Investir Como funciona C…" at bounding box center [756, 40] width 1512 height 82
click at [218, 40] on img at bounding box center [201, 44] width 127 height 42
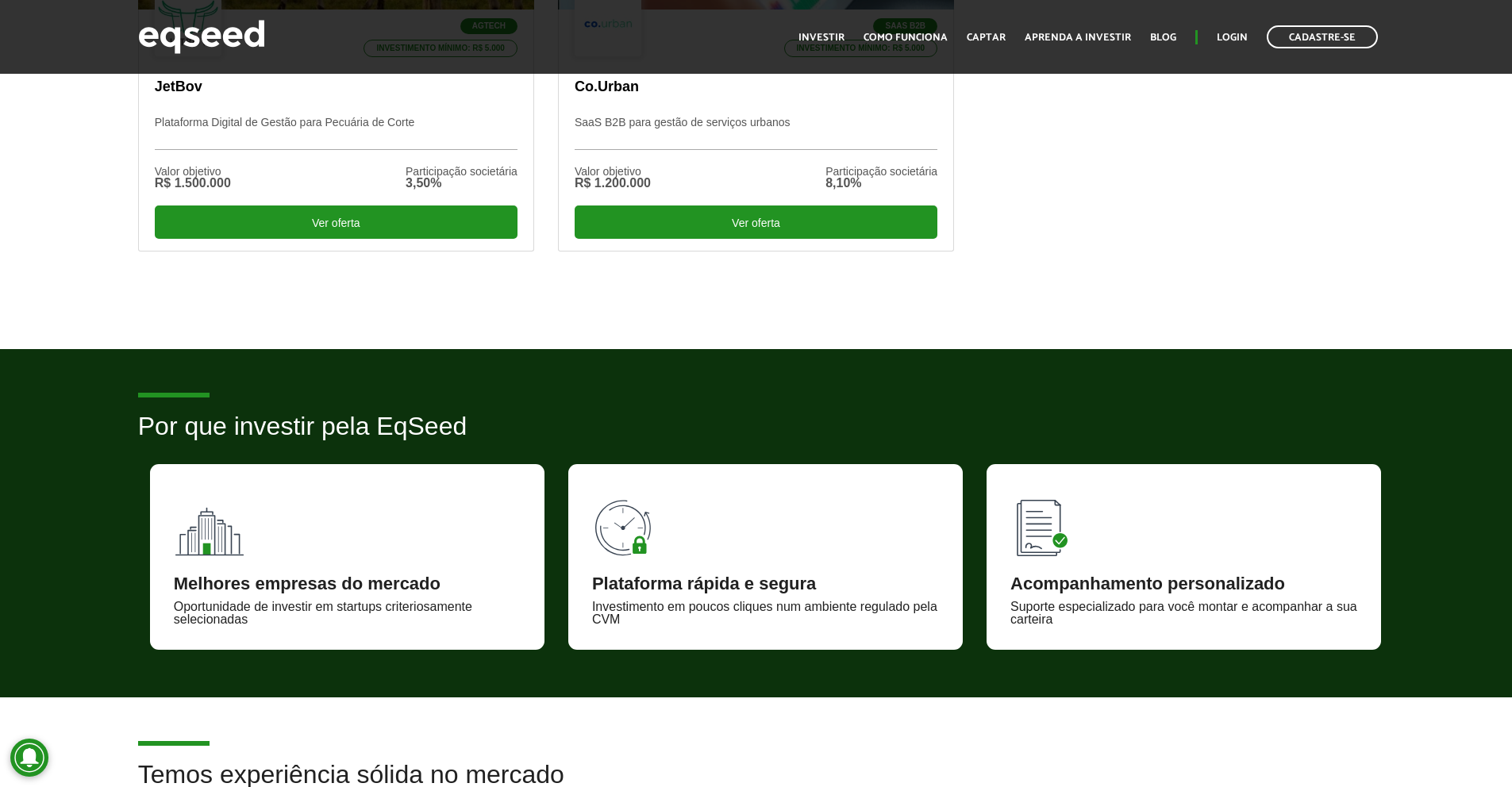
scroll to position [393, 0]
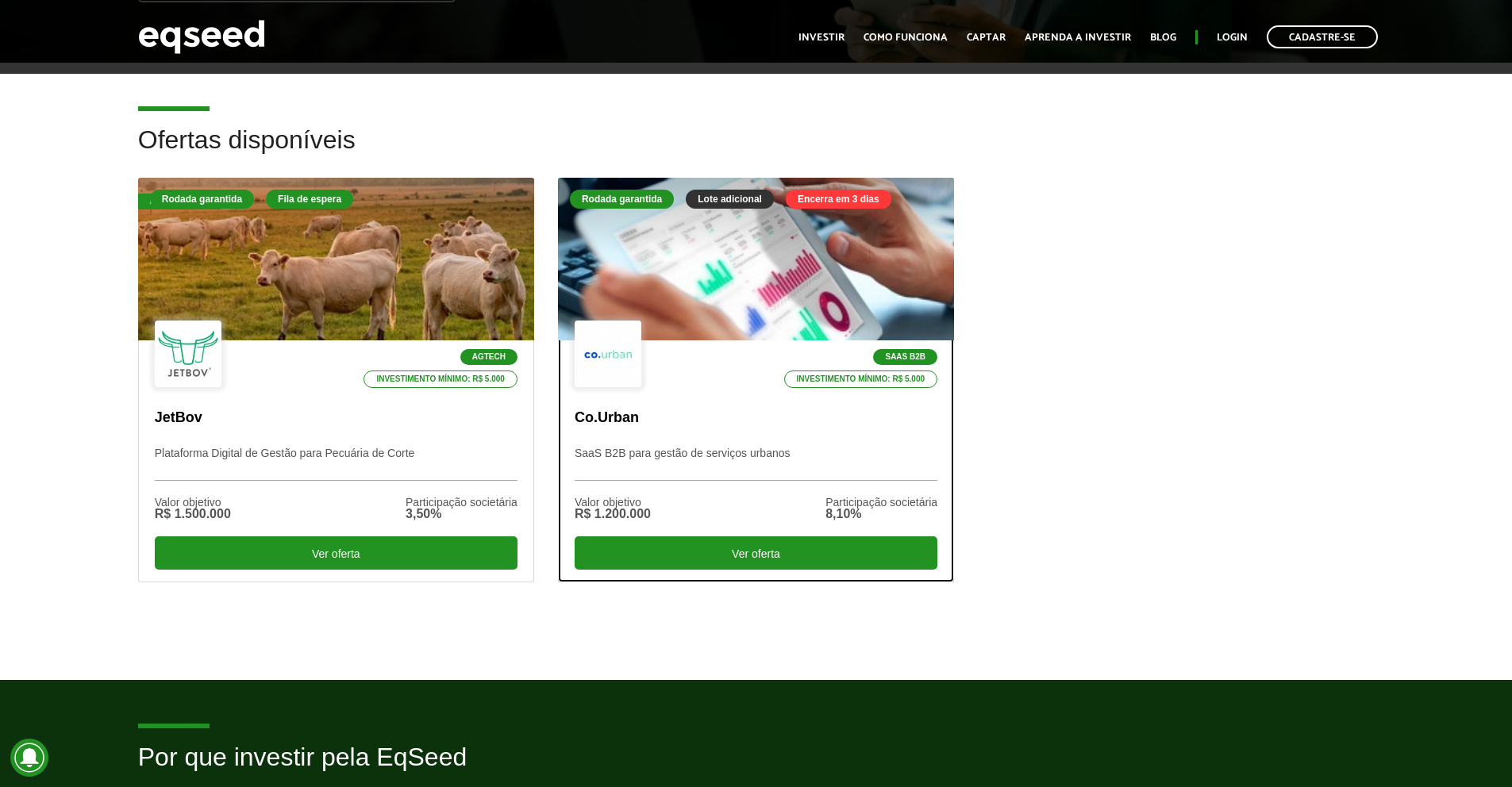
click at [803, 328] on div "SaaS B2B Investimento mínimo: R$ 5.000" at bounding box center [756, 355] width 363 height 69
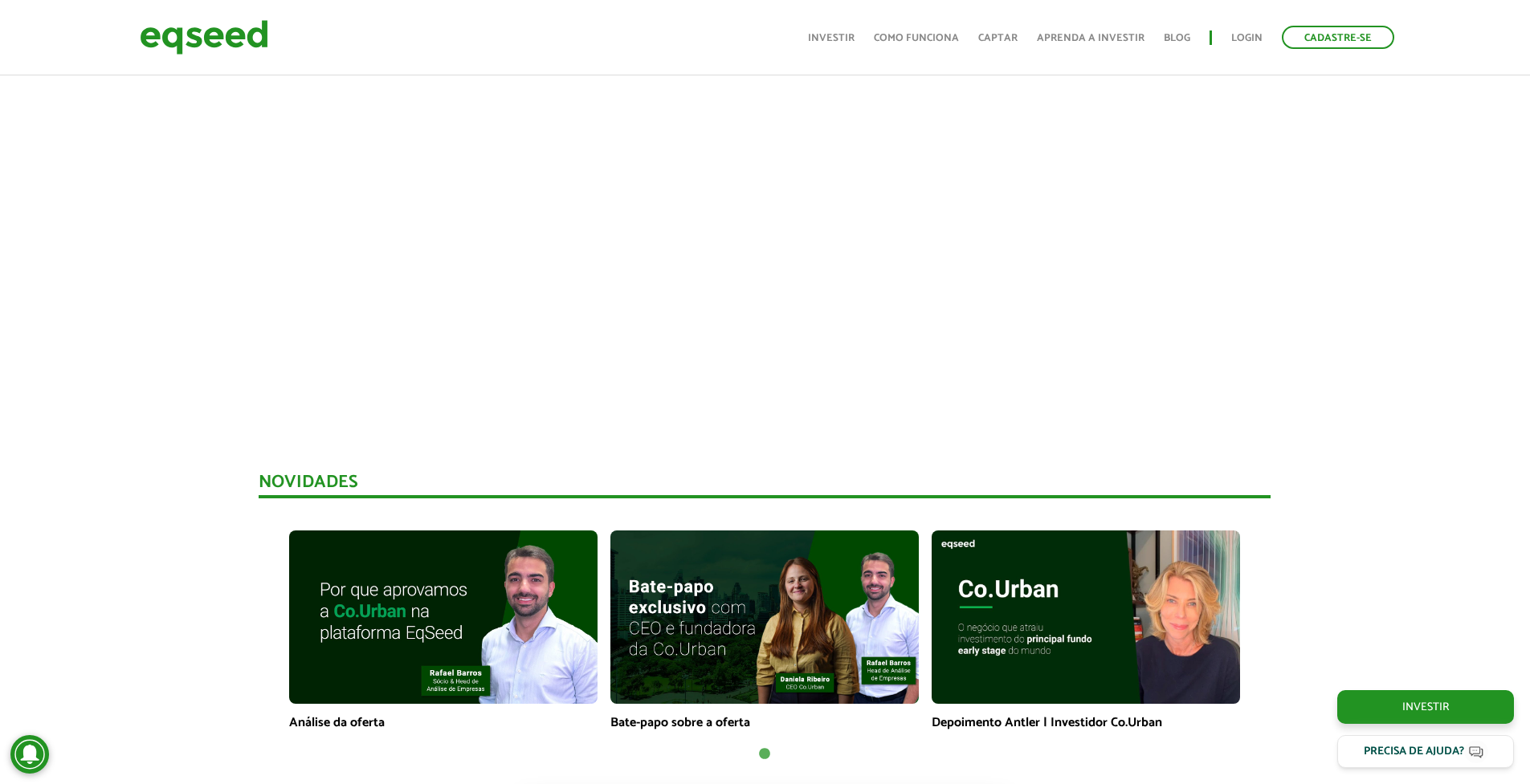
scroll to position [1007, 0]
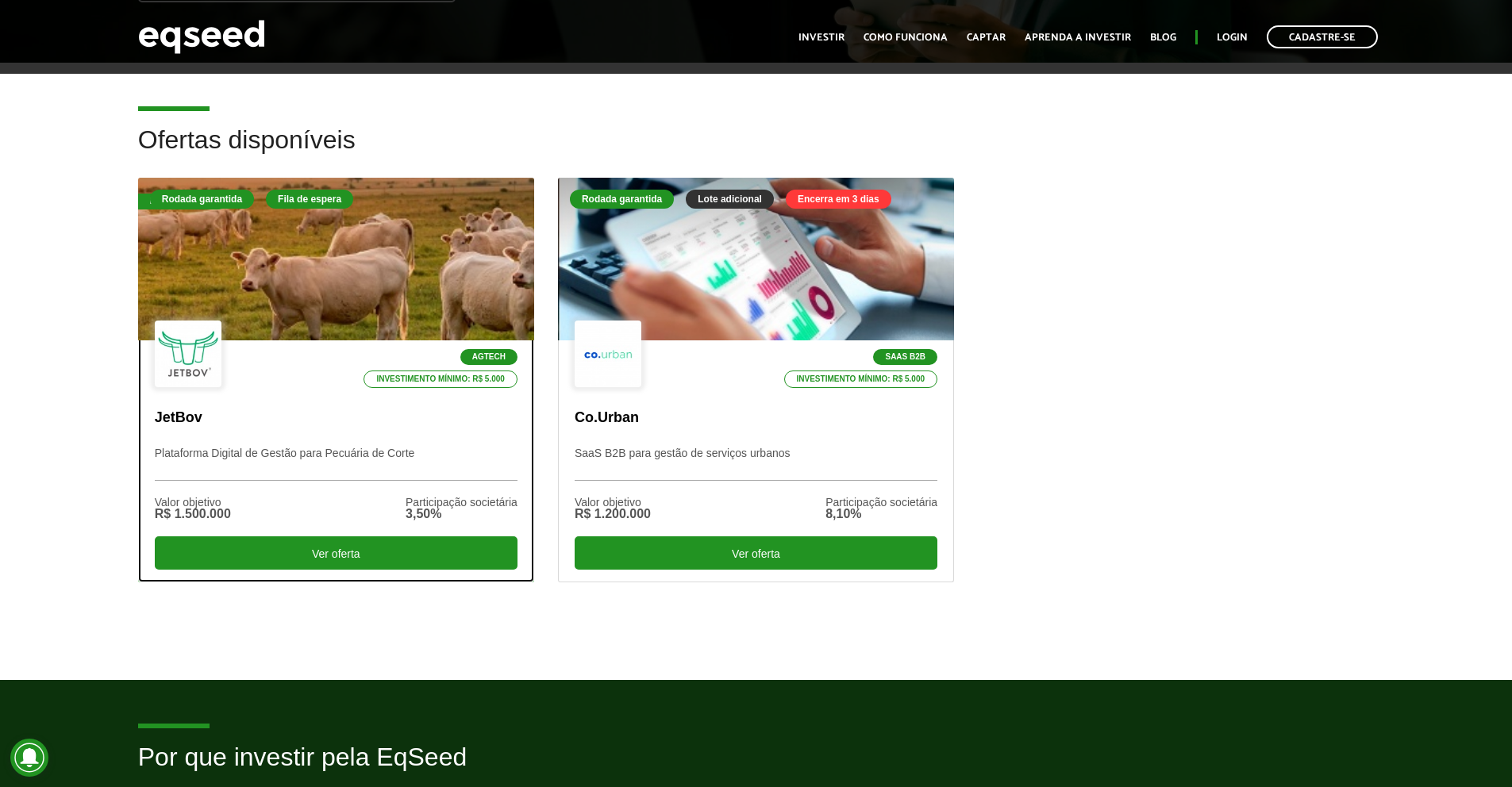
click at [405, 290] on div at bounding box center [336, 260] width 475 height 195
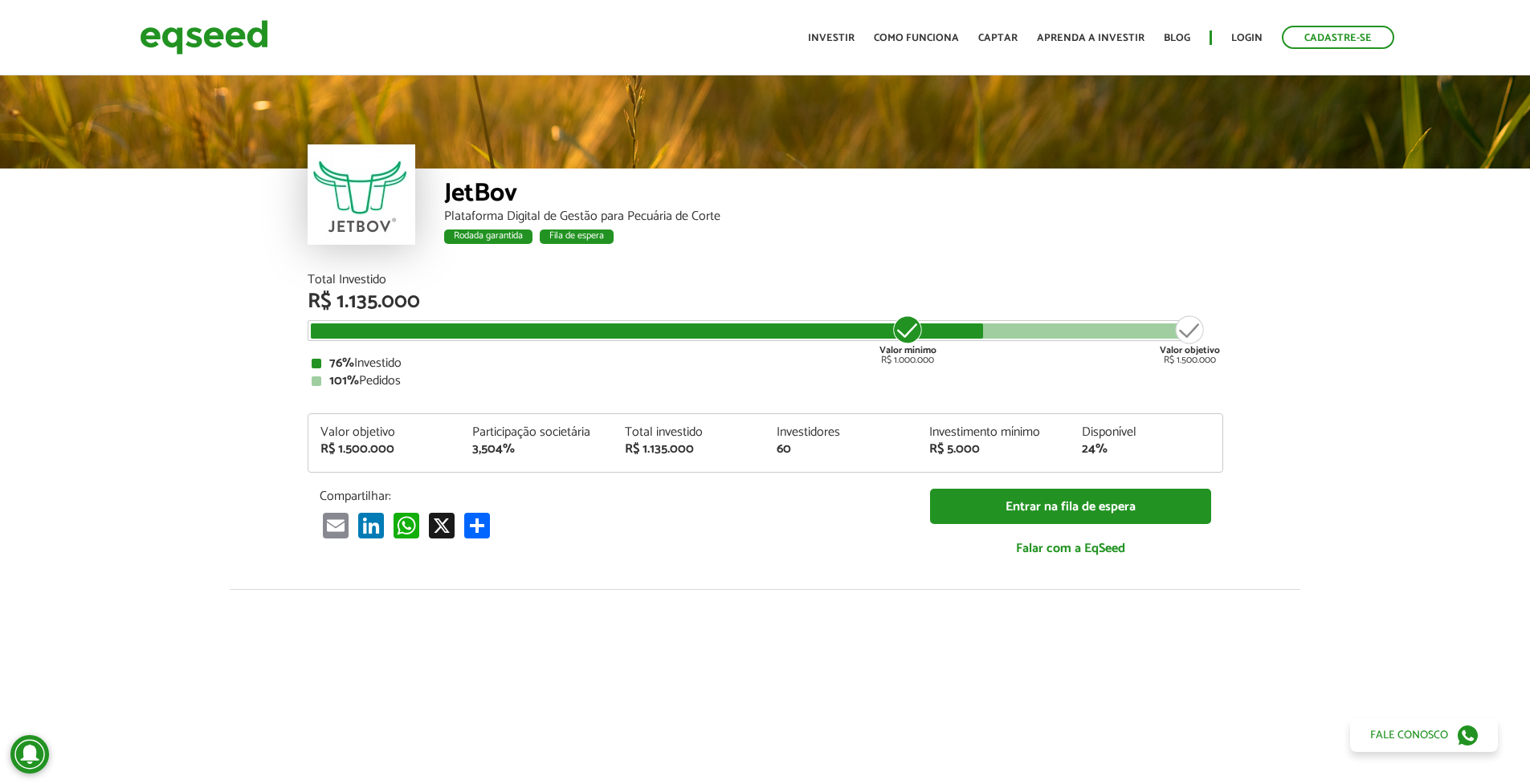
scroll to position [1974, 0]
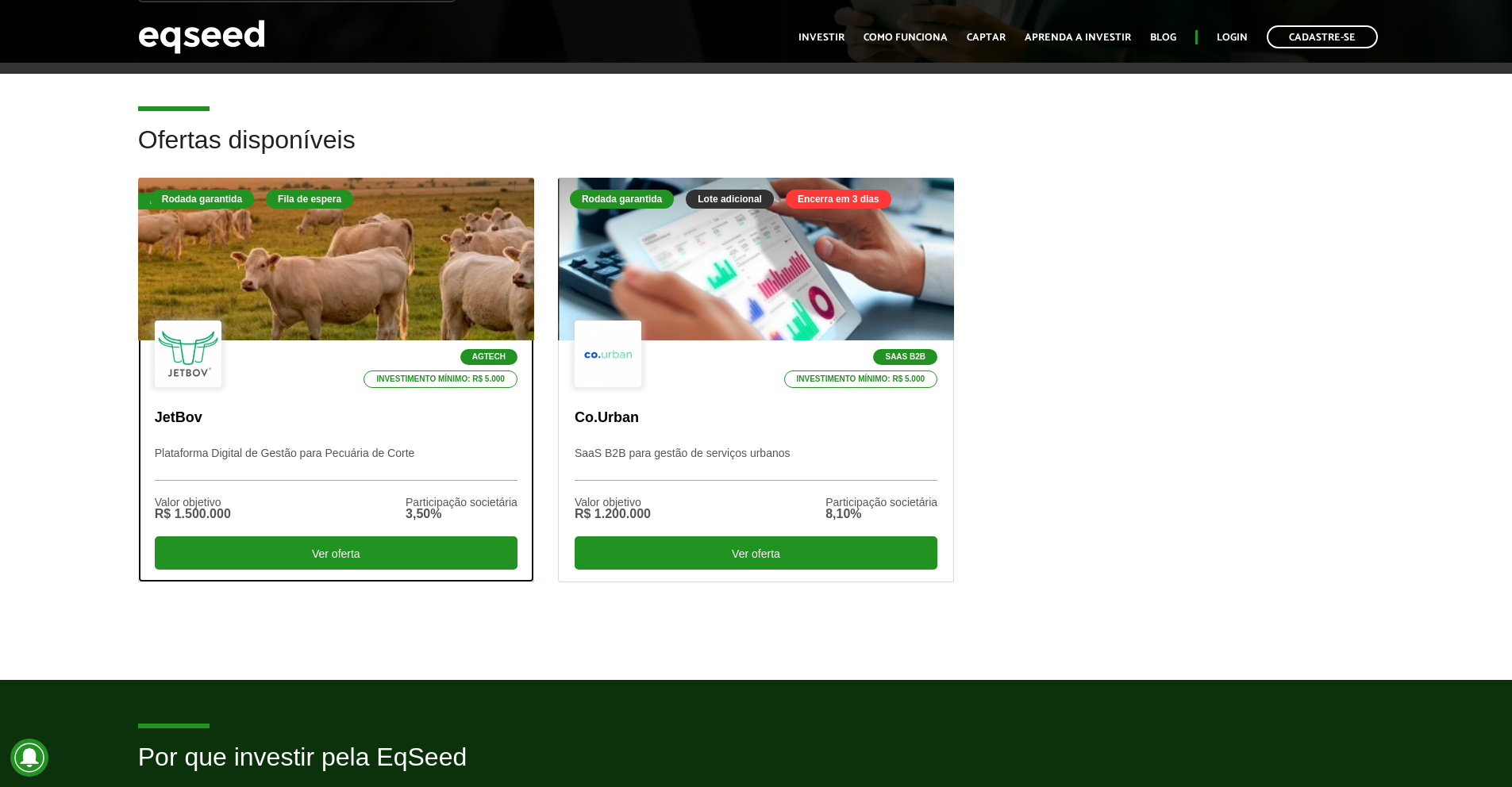
click at [359, 292] on div at bounding box center [336, 260] width 475 height 195
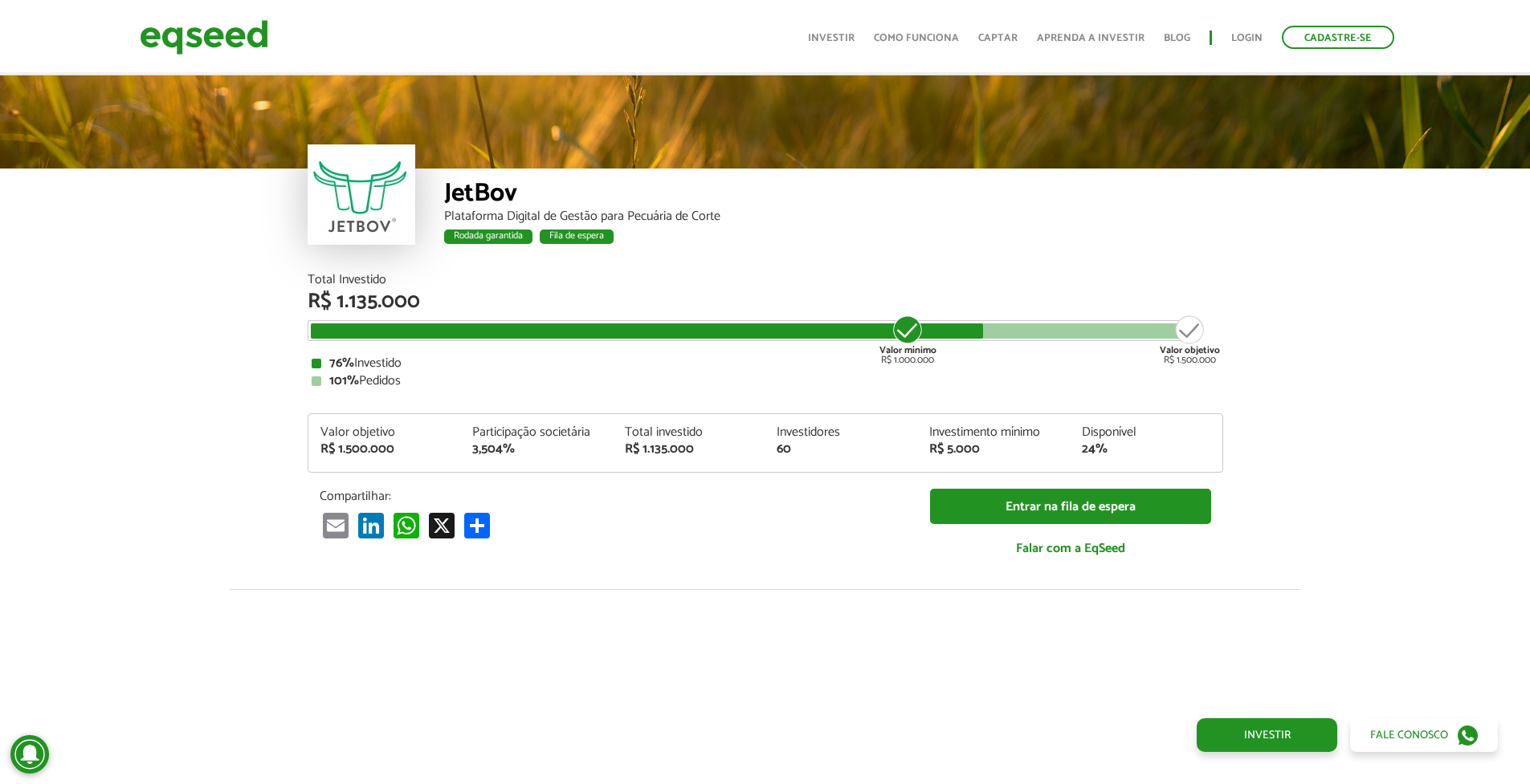
scroll to position [1974, 0]
